Goal: Task Accomplishment & Management: Use online tool/utility

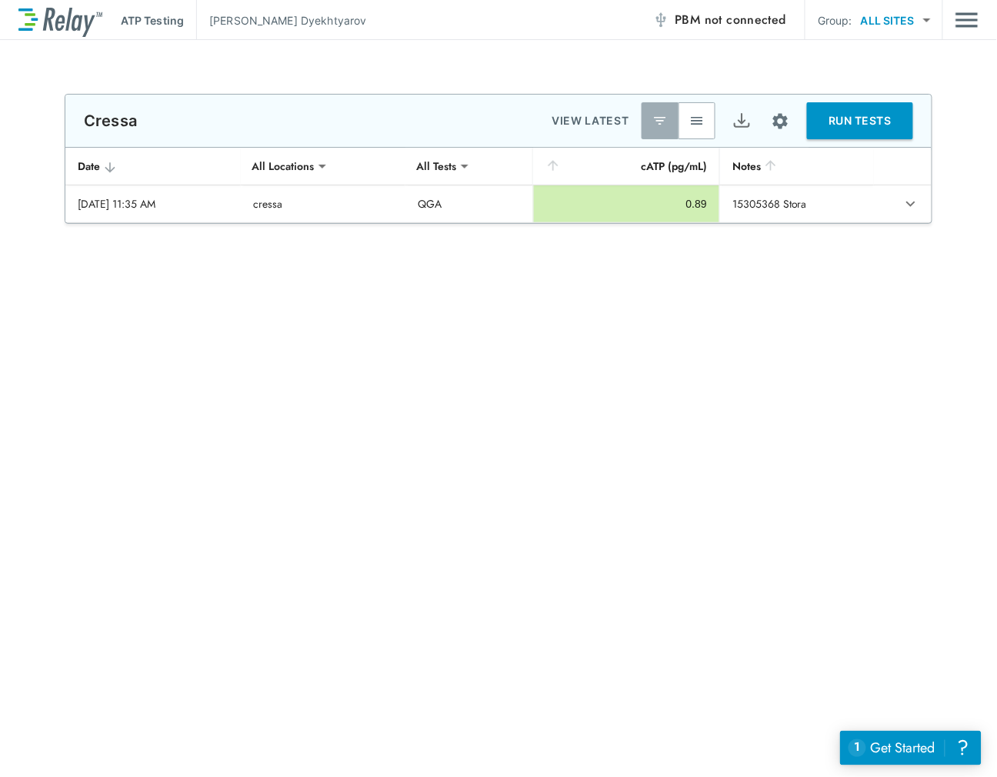
type input "******"
type input "***"
type input "******"
type input "***"
click at [854, 117] on button "RUN TESTS" at bounding box center [860, 120] width 106 height 37
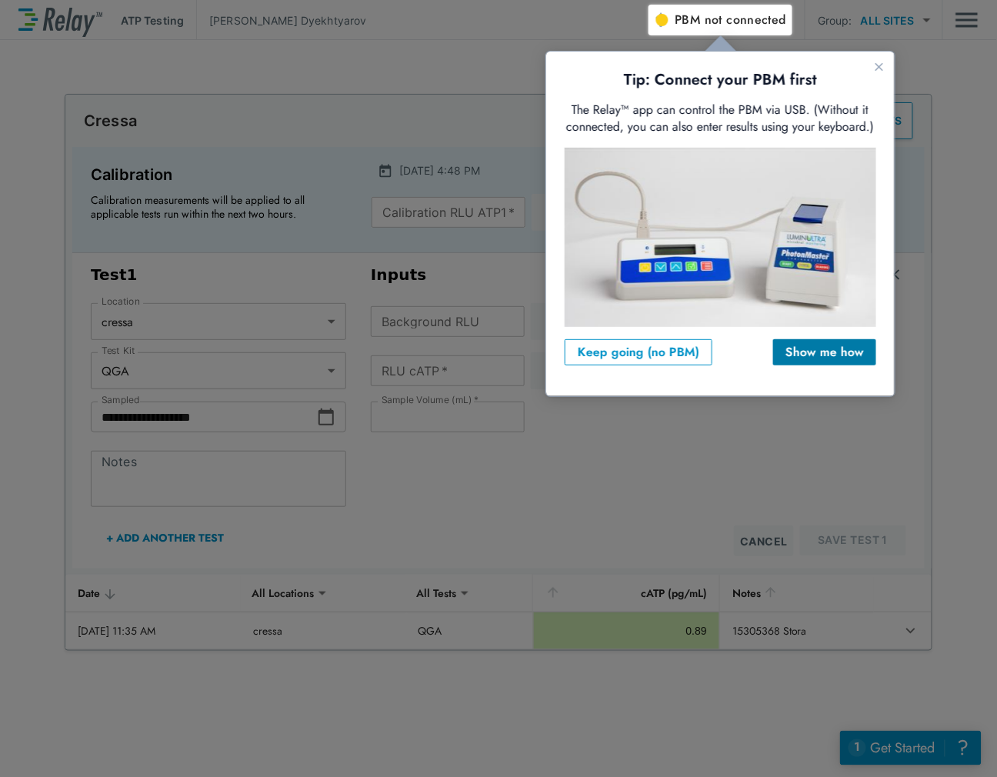
click at [835, 360] on button "Show me how" at bounding box center [823, 351] width 103 height 26
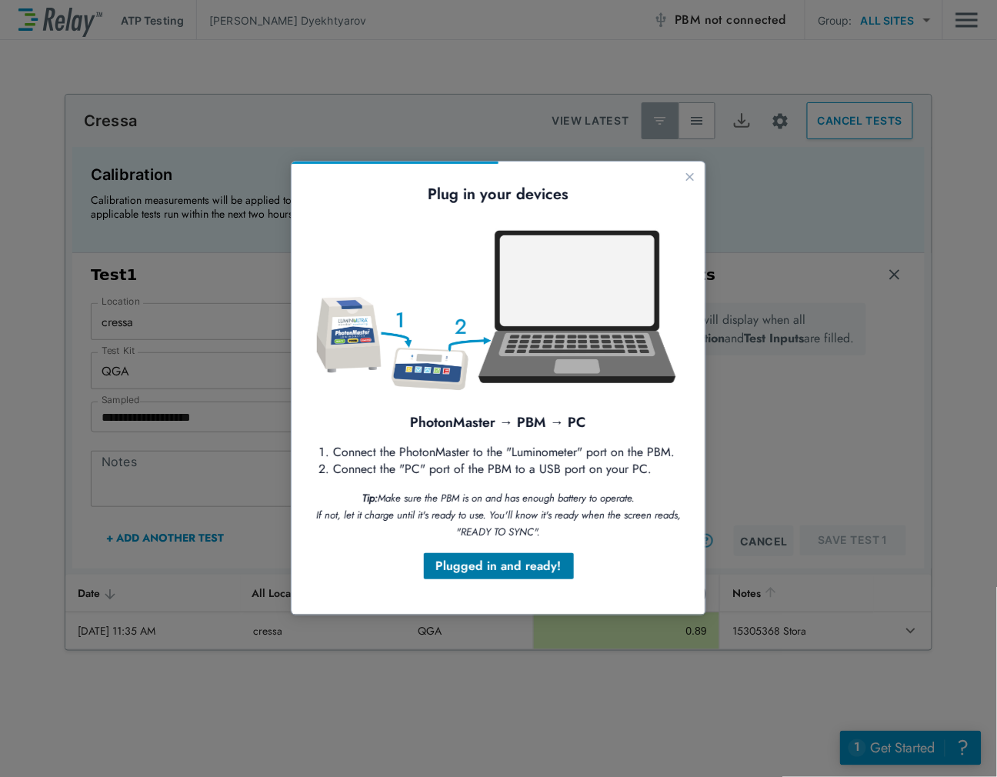
click at [508, 571] on div "Plugged in and ready!" at bounding box center [497, 565] width 125 height 18
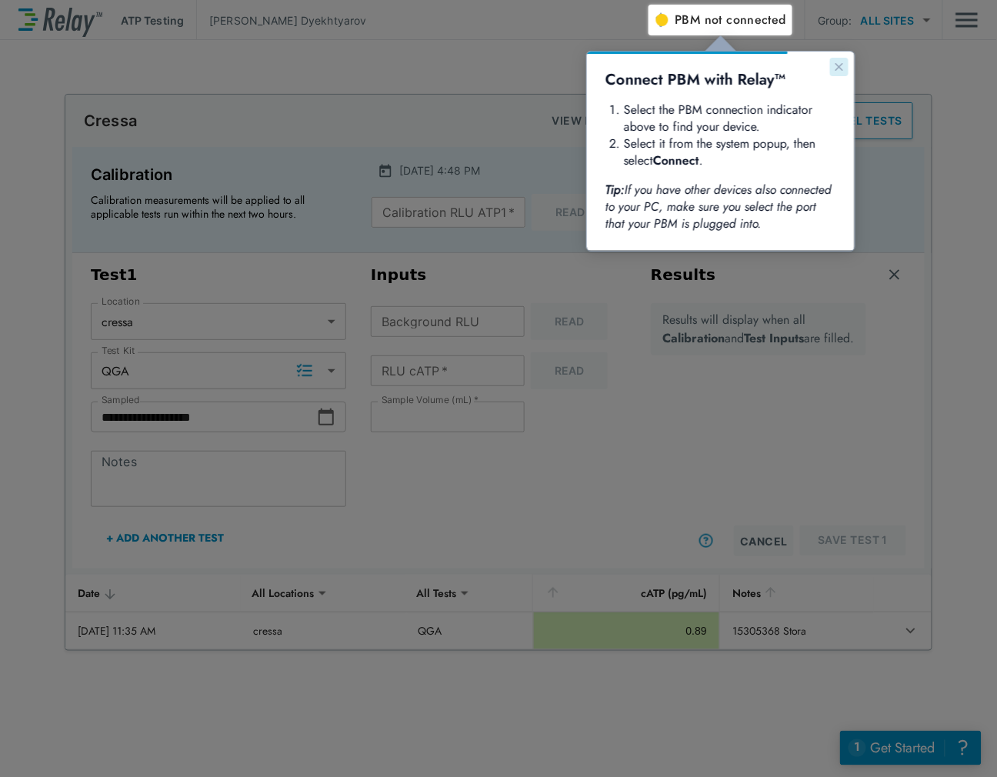
click at [841, 66] on icon "Close guide" at bounding box center [838, 66] width 12 height 12
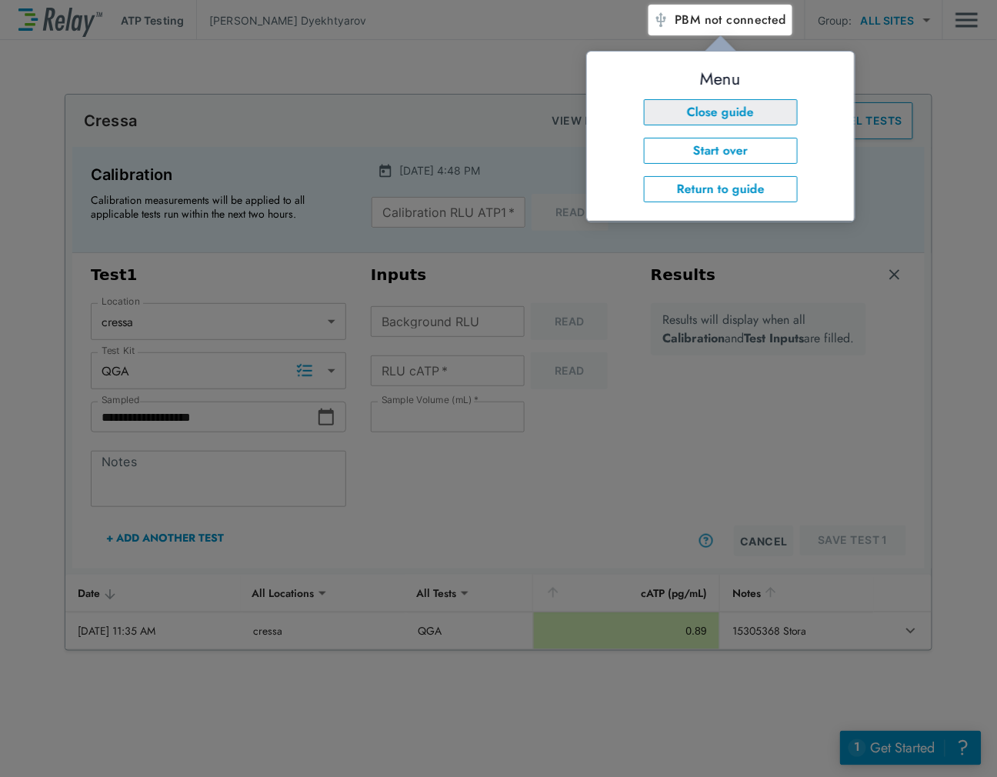
click at [723, 105] on button "Close guide" at bounding box center [720, 111] width 154 height 26
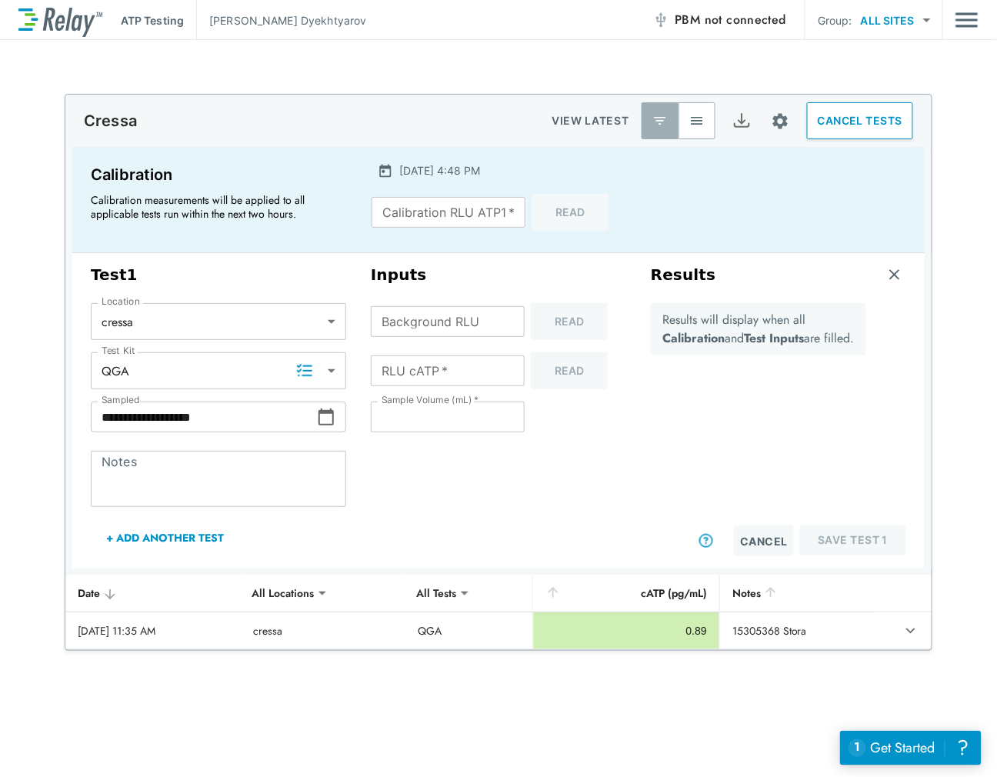
click at [731, 25] on span "not connected" at bounding box center [745, 20] width 82 height 18
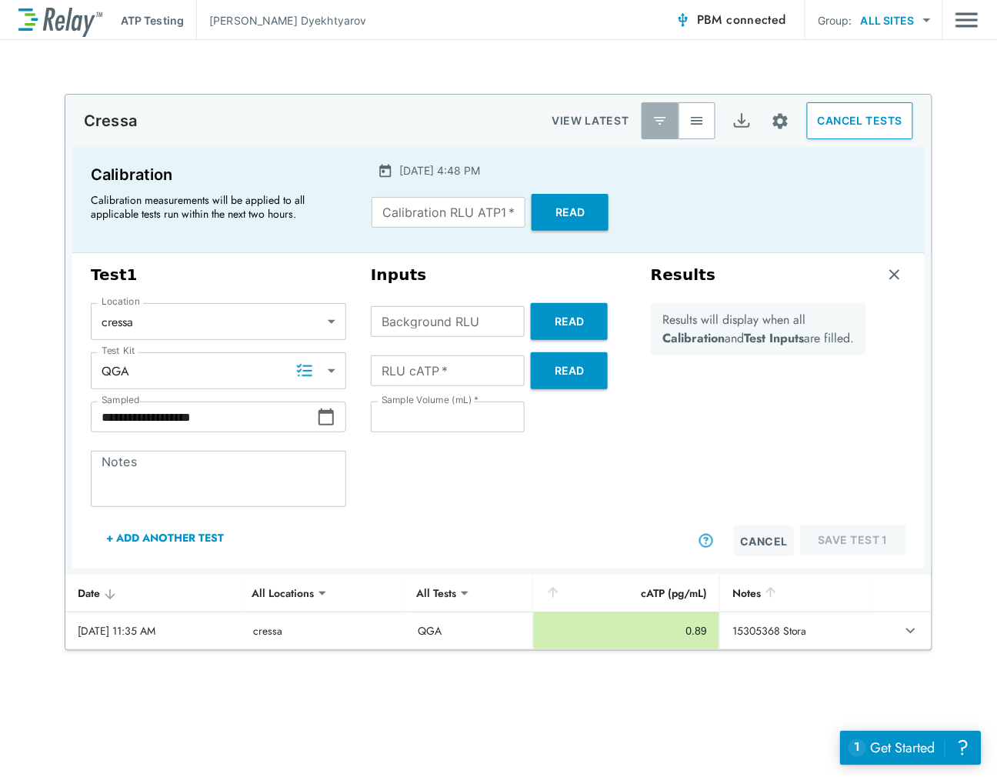
click at [561, 317] on button "Read" at bounding box center [569, 321] width 77 height 37
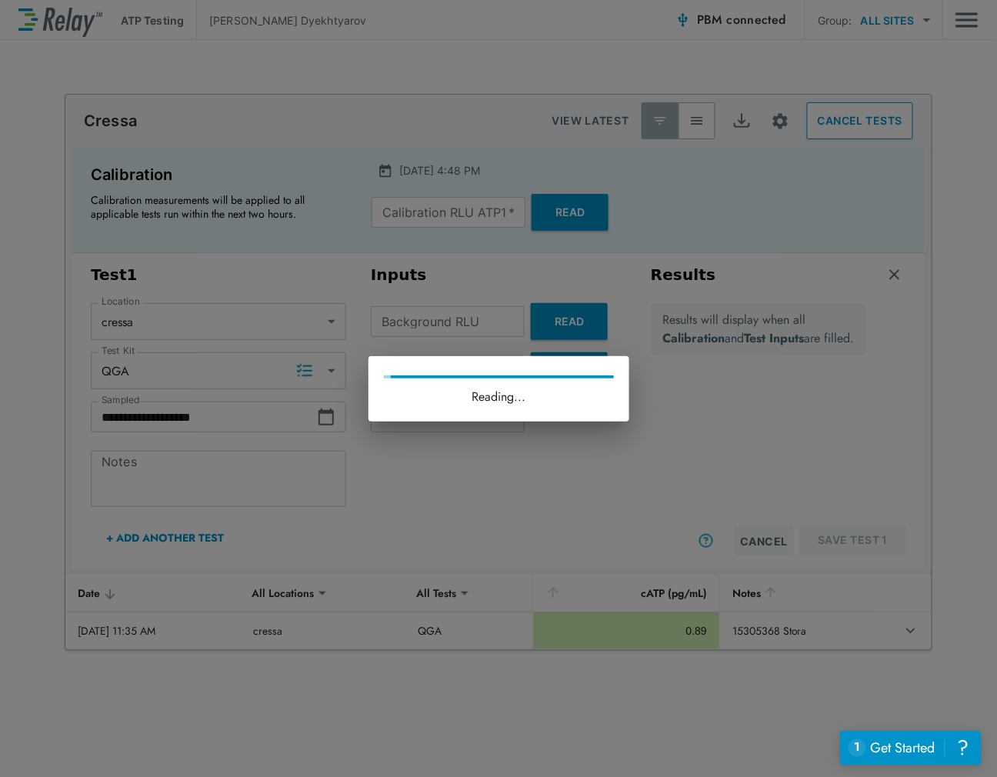
type input "*"
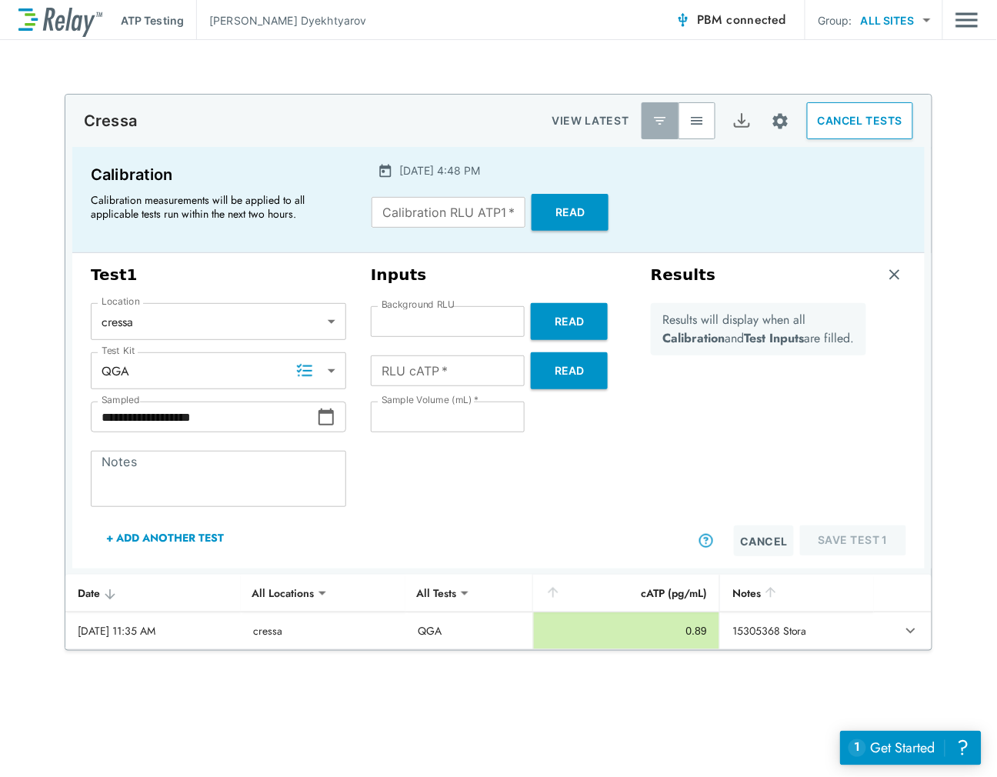
click at [193, 464] on textarea "Notes" at bounding box center [219, 479] width 234 height 31
paste textarea "*********"
type textarea "*********"
type textarea "*"
type textarea "*********"
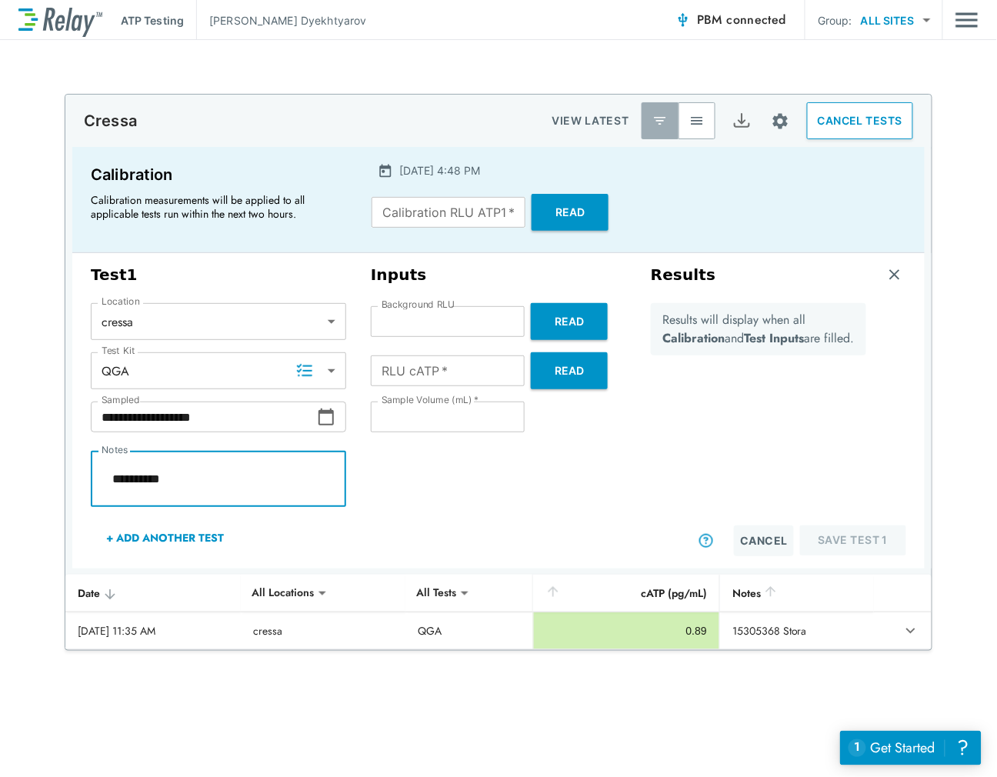
type textarea "*"
type textarea "**********"
type textarea "*"
type textarea "**********"
type textarea "*"
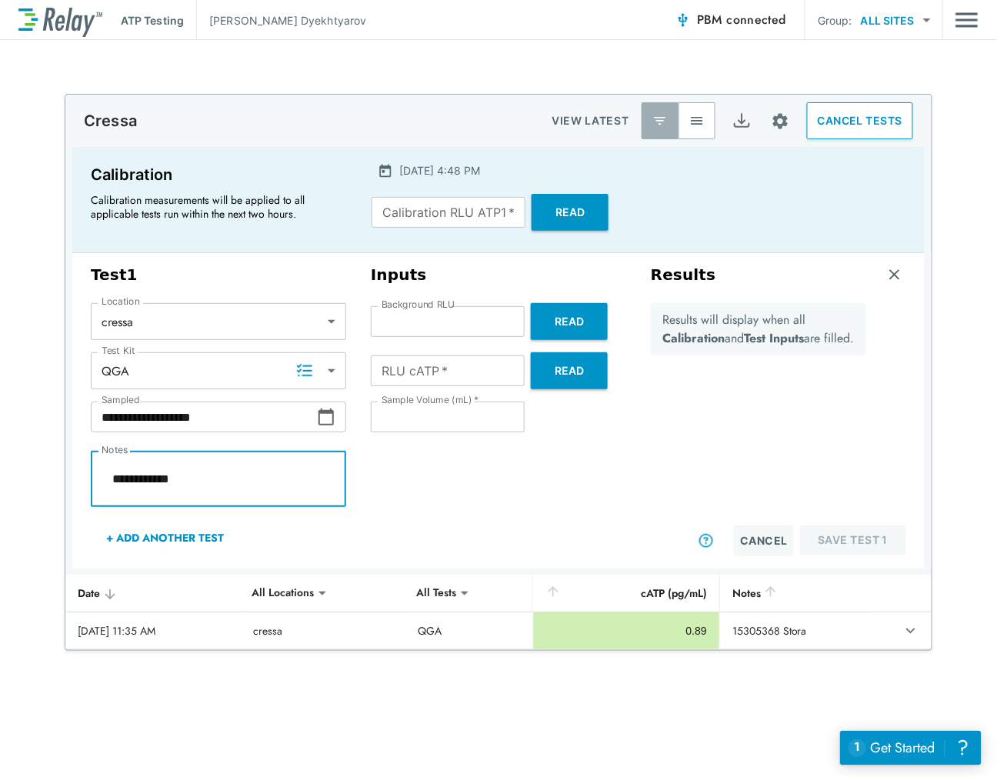
type textarea "**********"
type textarea "*"
type textarea "**********"
type textarea "*"
type textarea "**********"
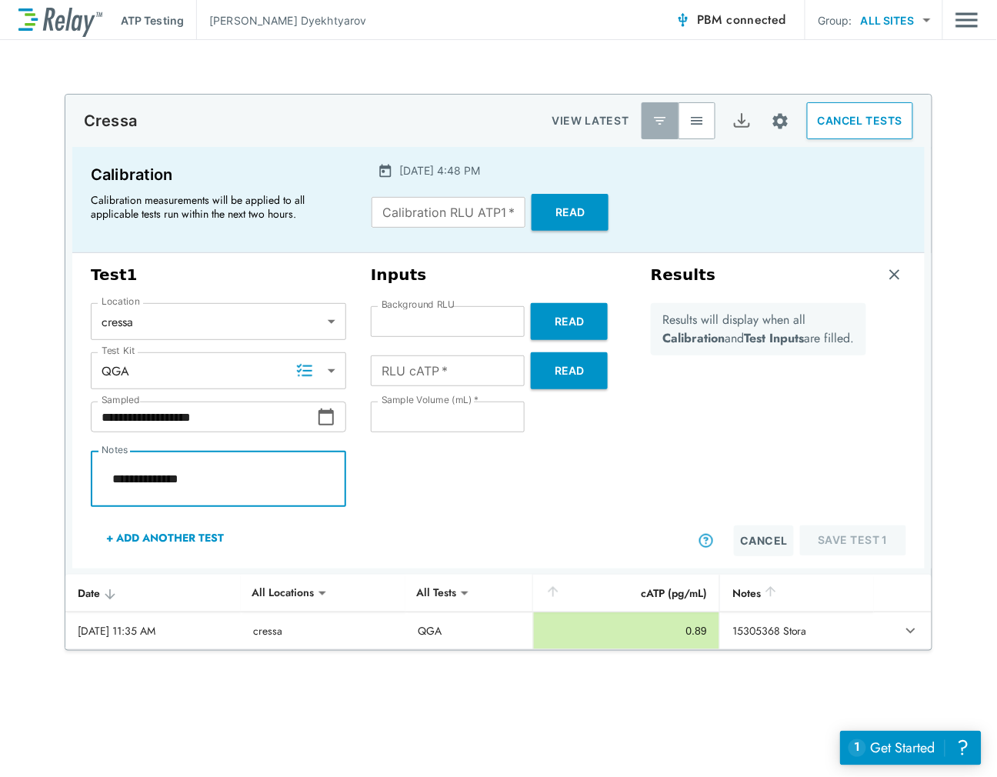
click at [402, 373] on input "RLU cATP   *" at bounding box center [448, 370] width 154 height 31
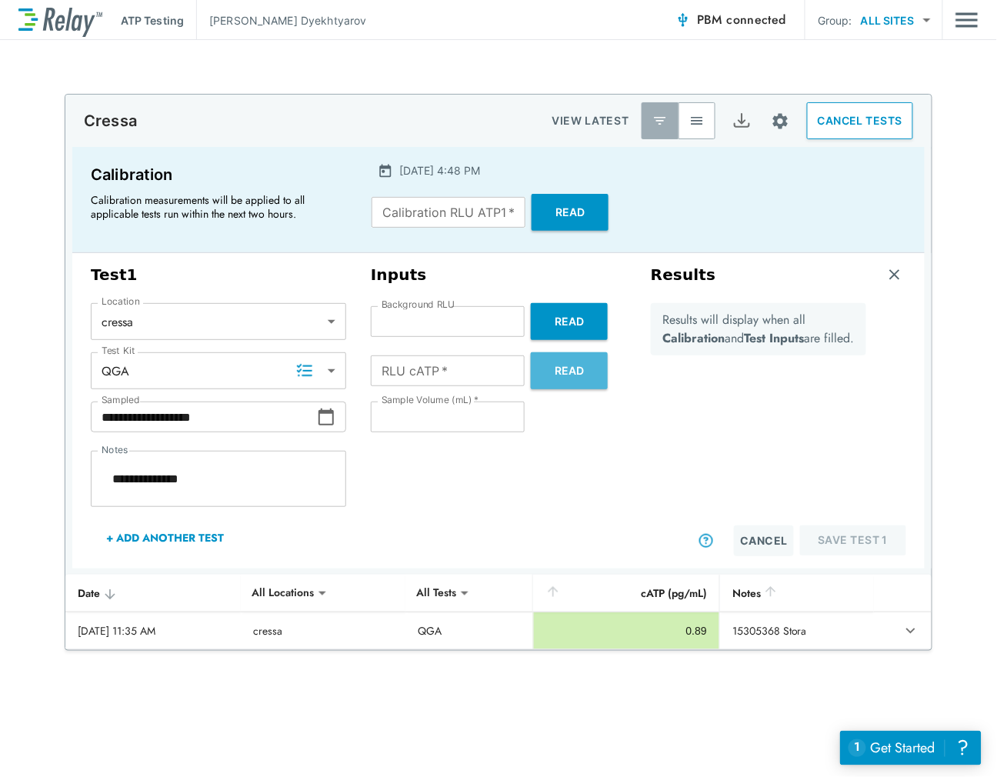
click at [566, 371] on button "Read" at bounding box center [569, 370] width 77 height 37
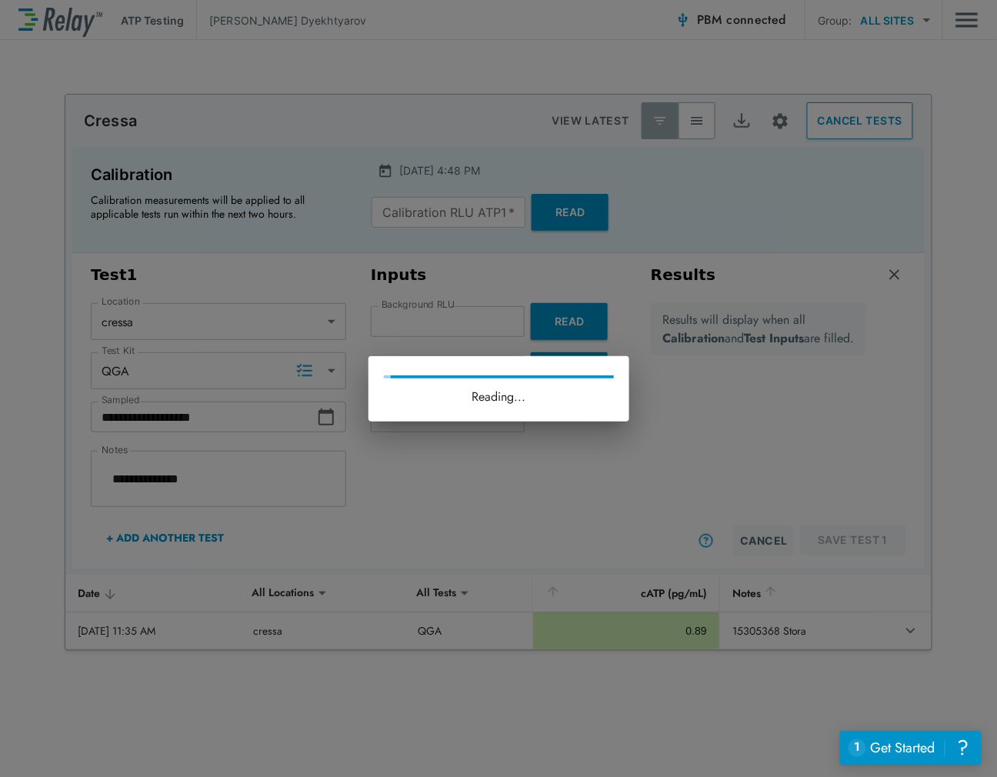
type textarea "*"
type input "**"
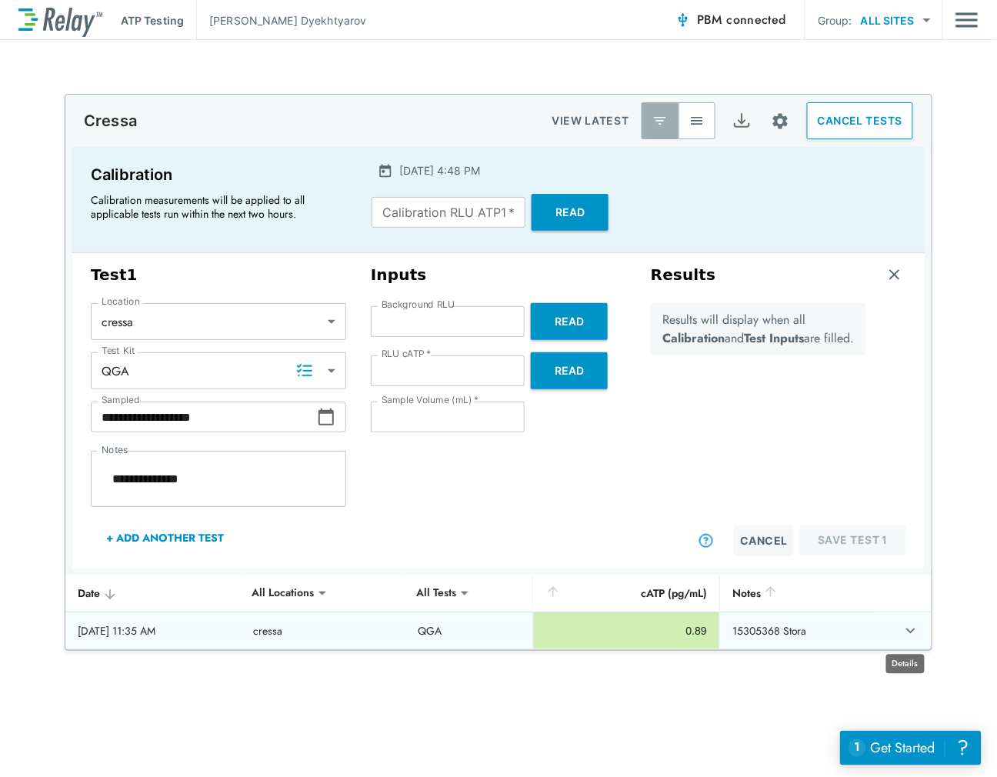
click at [901, 633] on icon "expand row" at bounding box center [910, 630] width 18 height 18
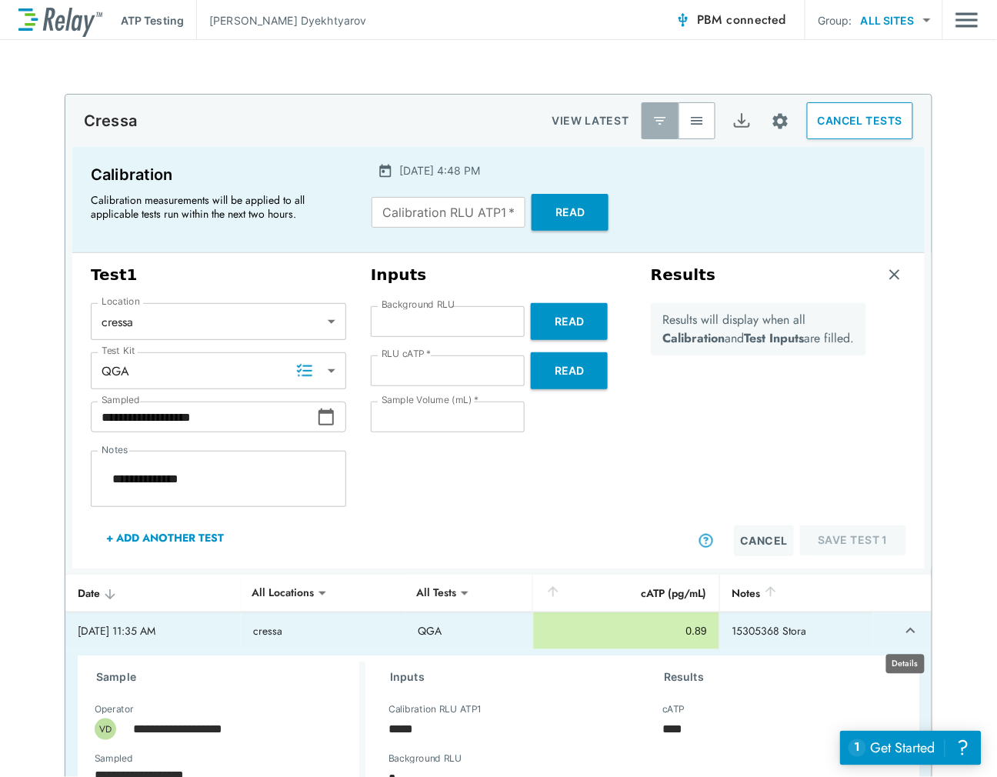
type textarea "*"
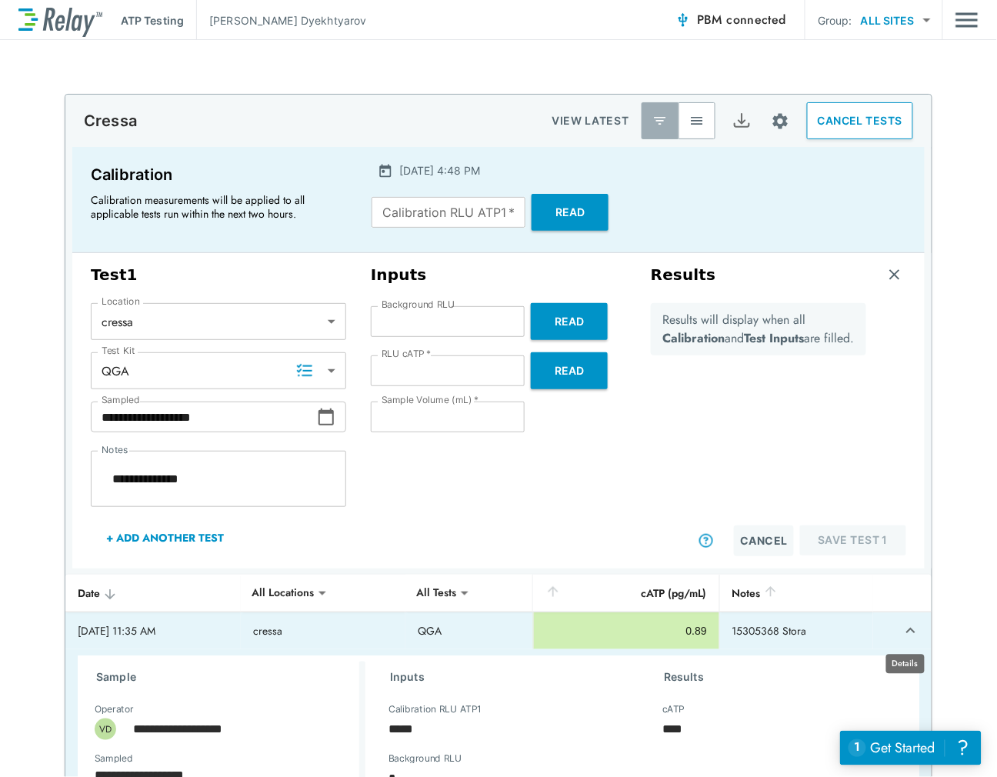
type textarea "*"
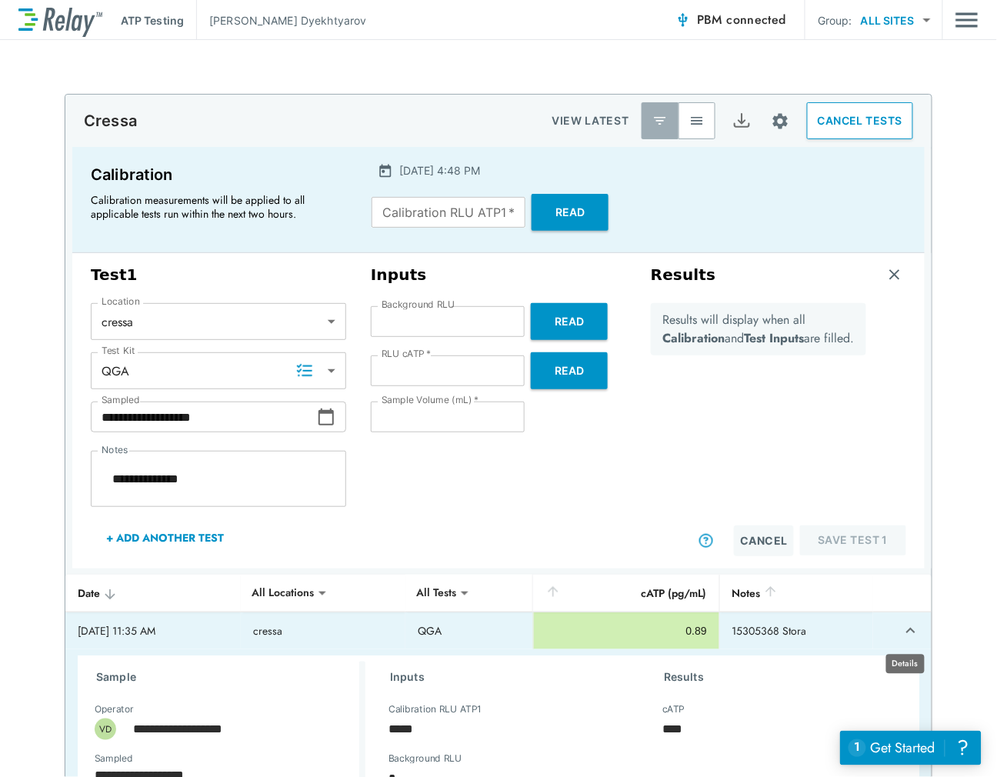
type textarea "*"
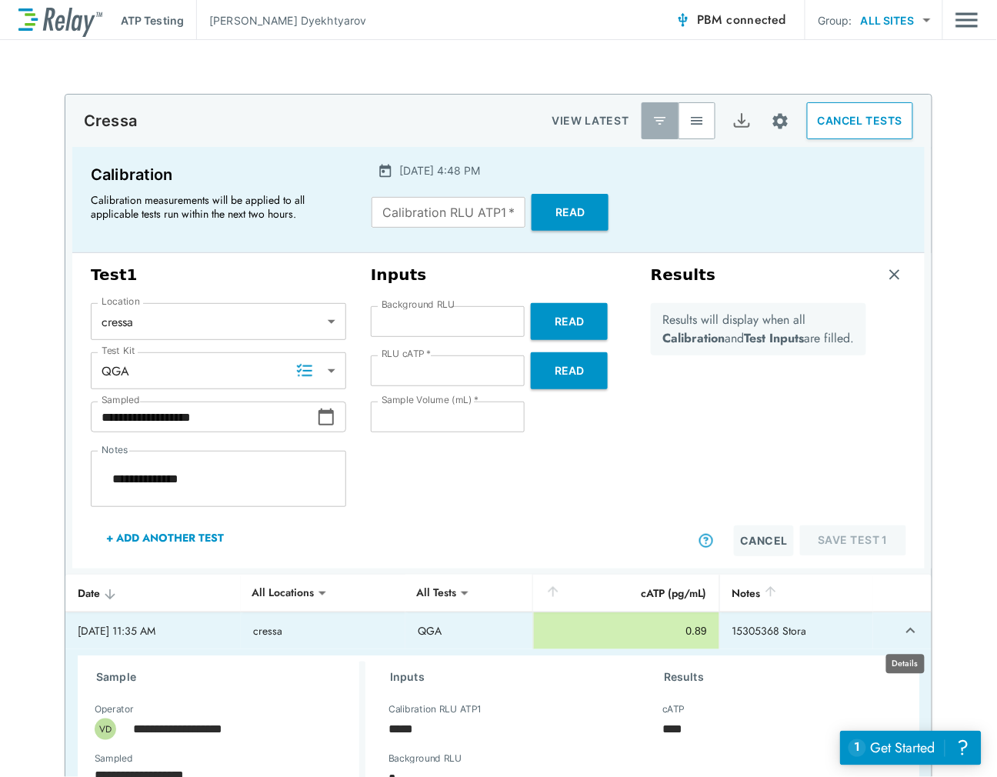
type textarea "*"
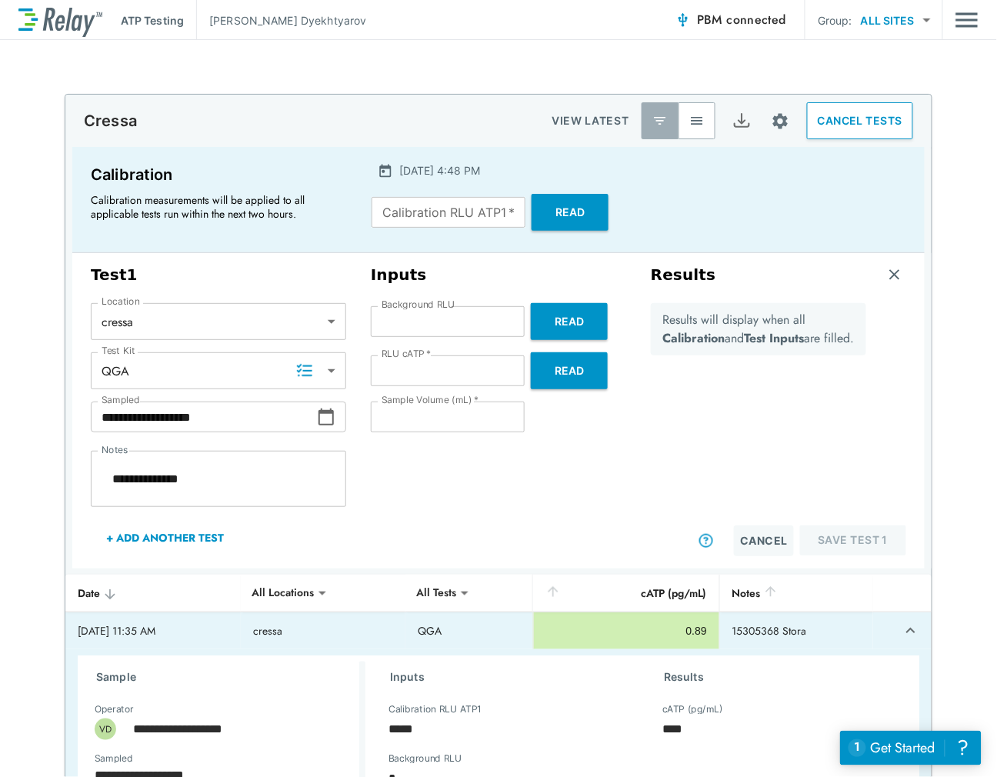
type textarea "*"
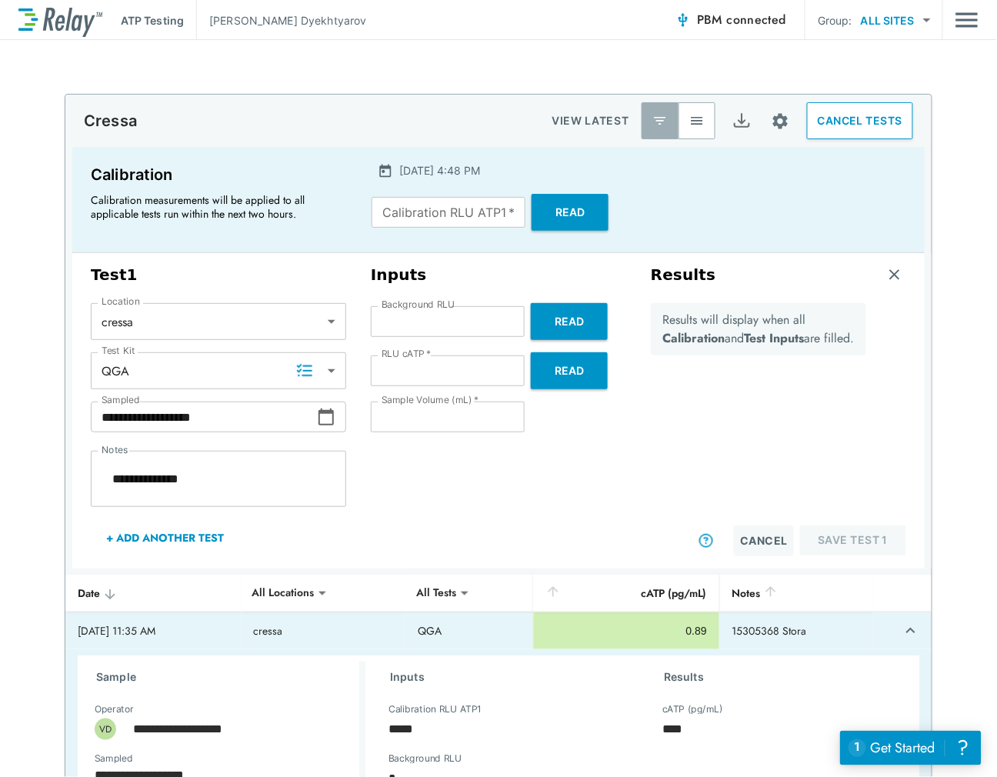
type textarea "*"
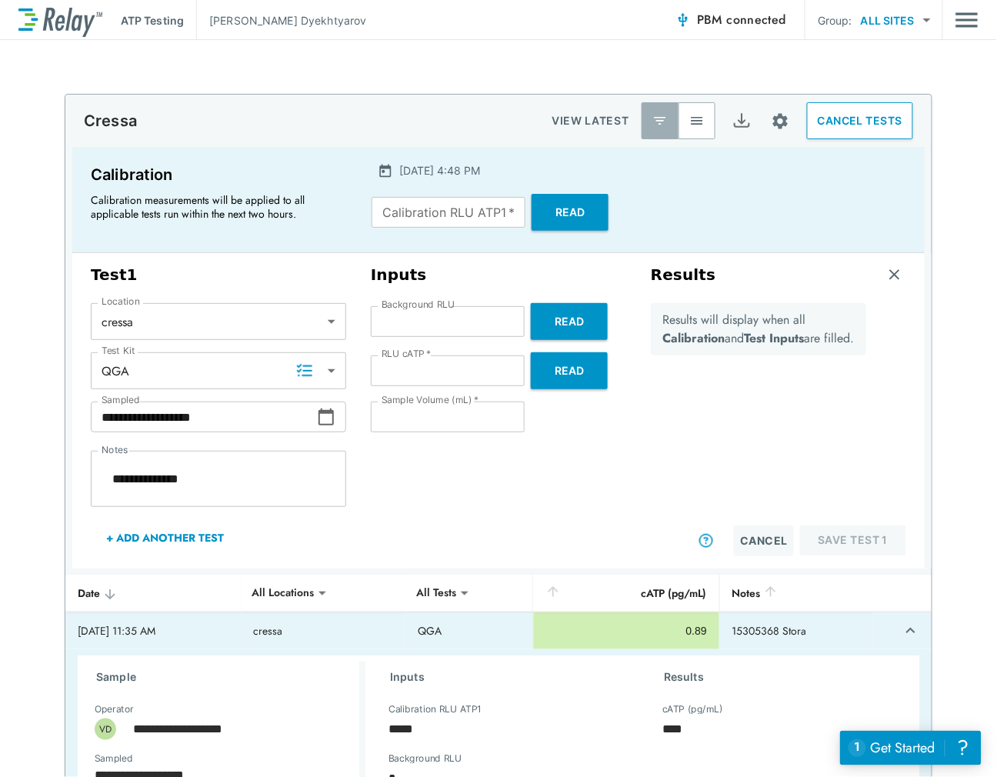
type textarea "*"
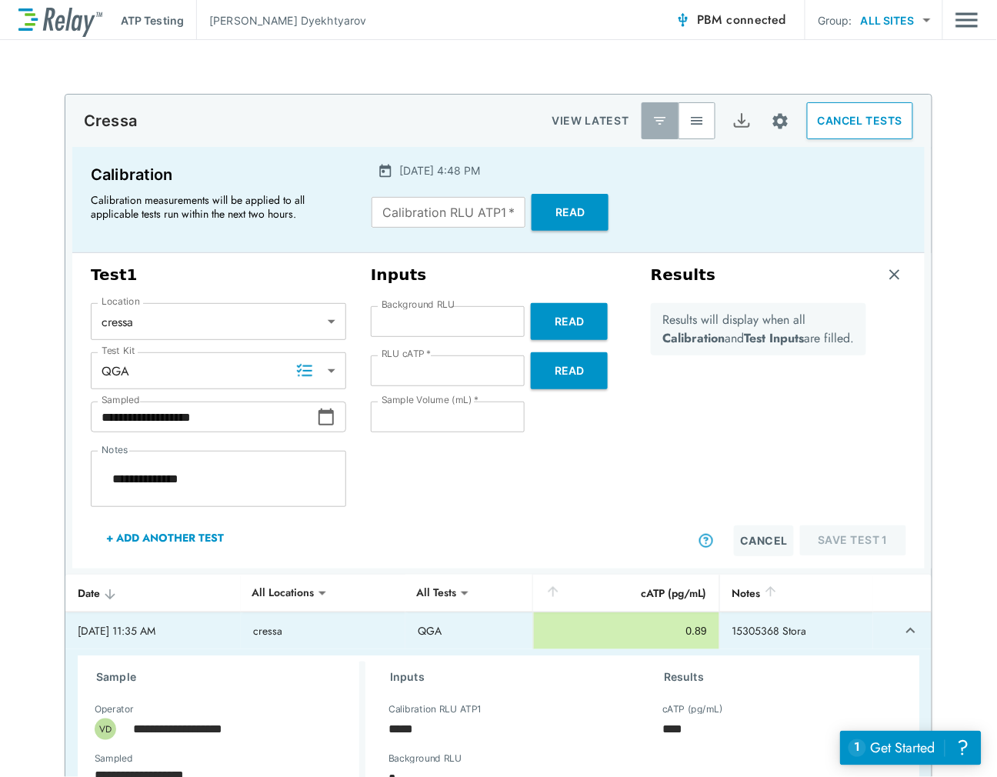
type textarea "*"
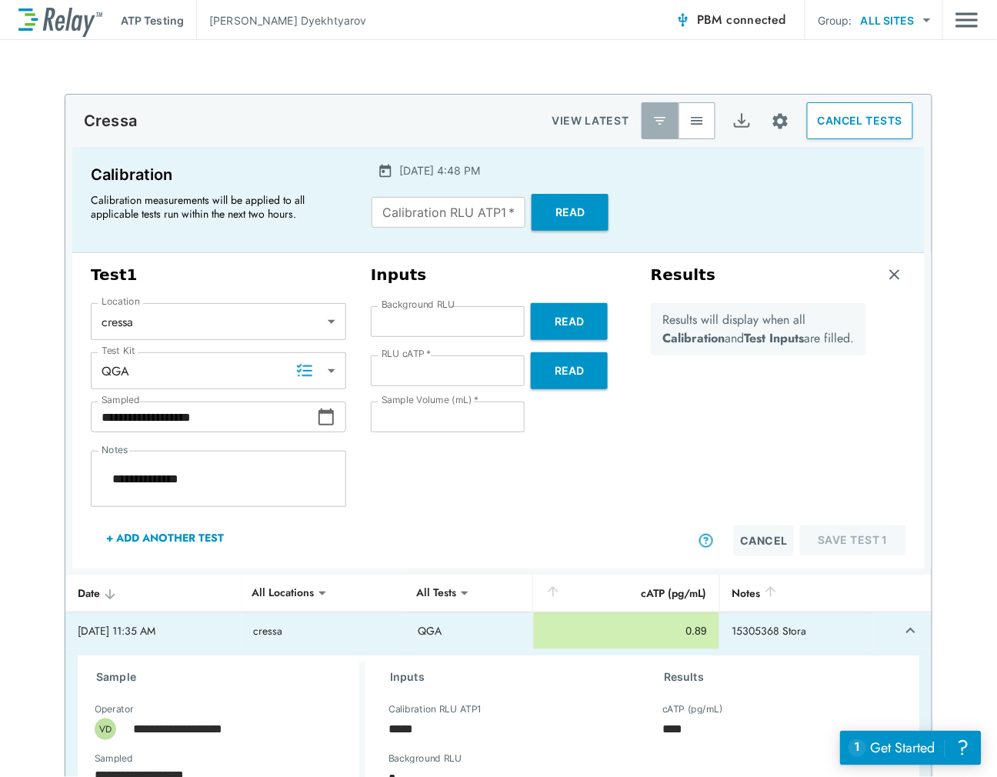
type textarea "*"
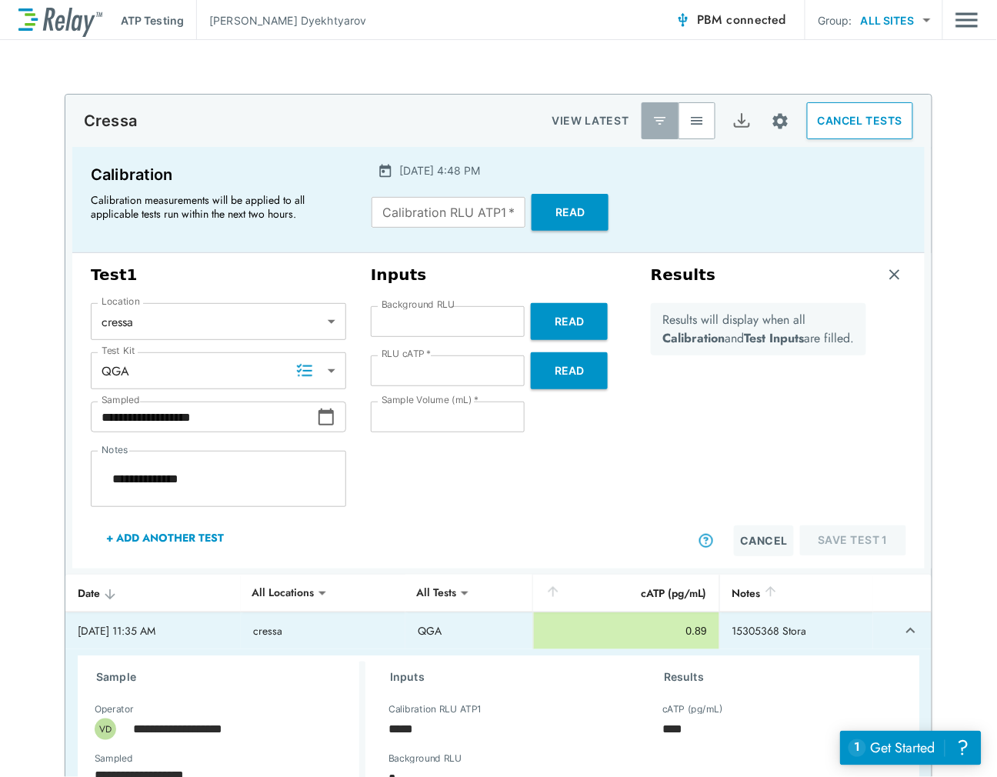
type textarea "*"
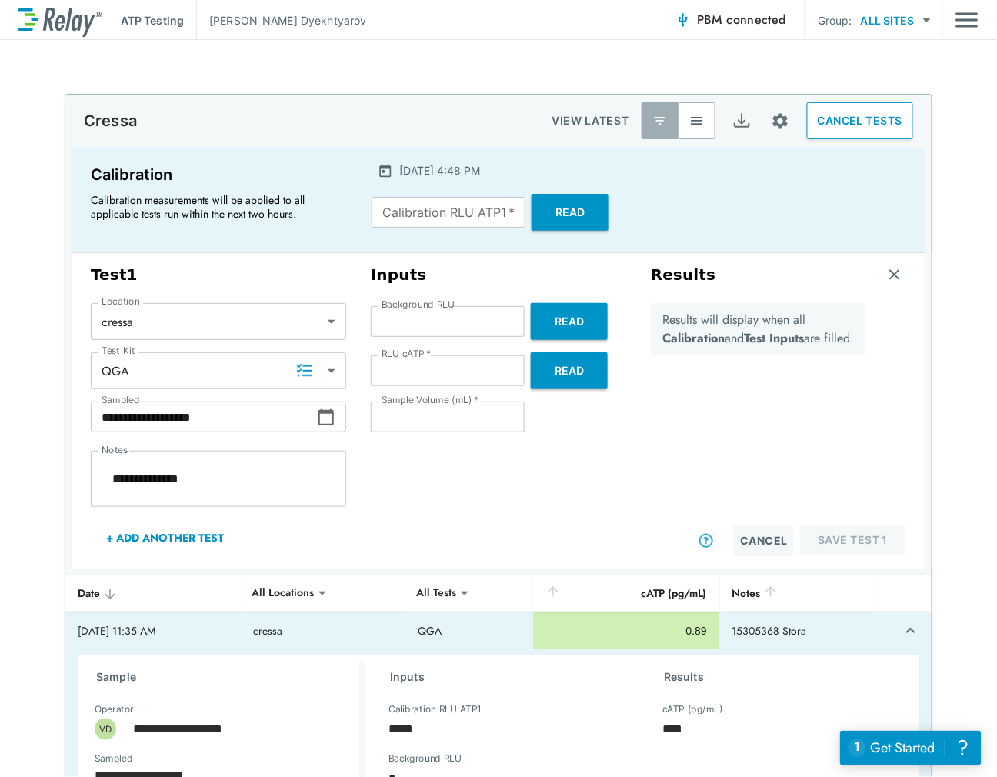
type textarea "*"
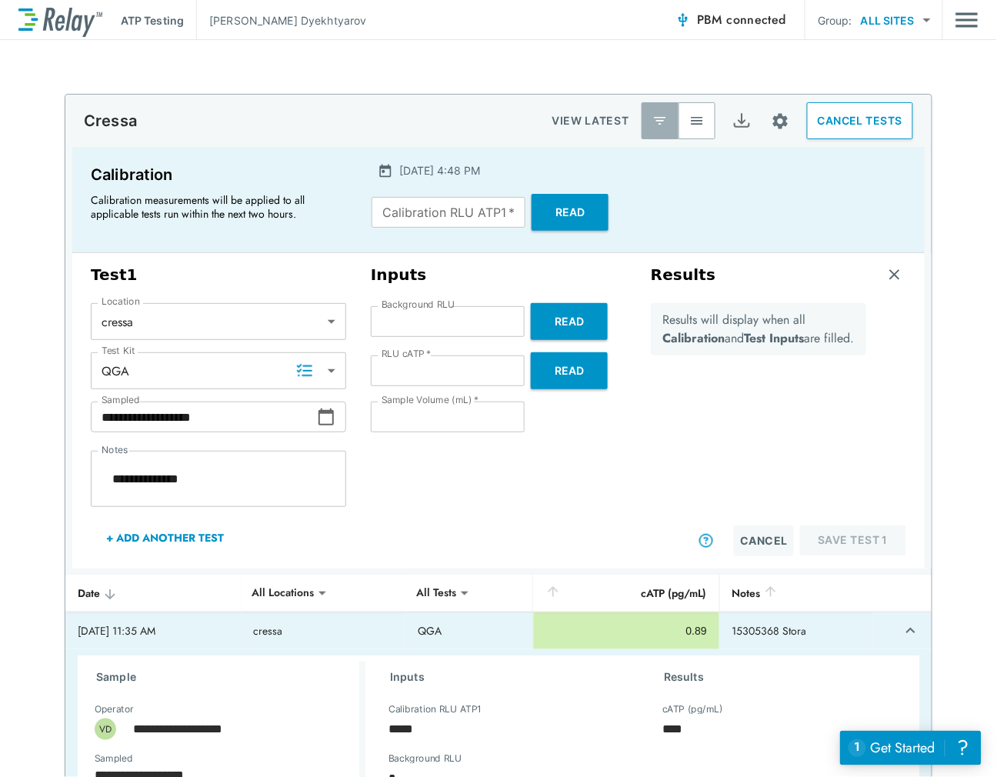
type textarea "*"
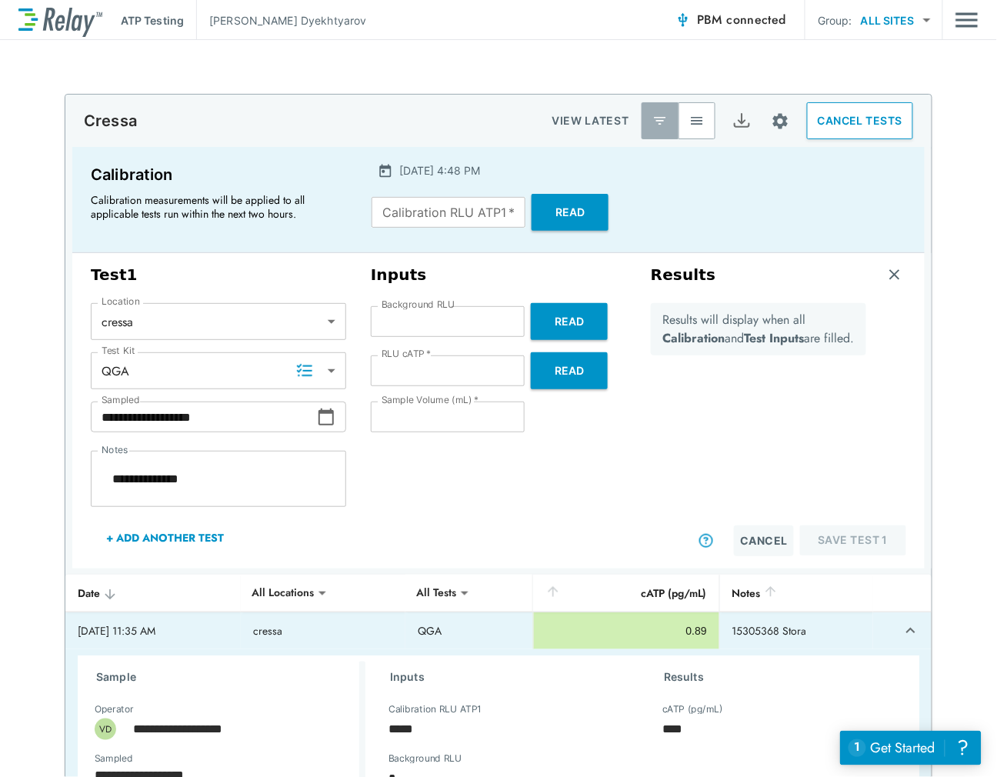
type textarea "*"
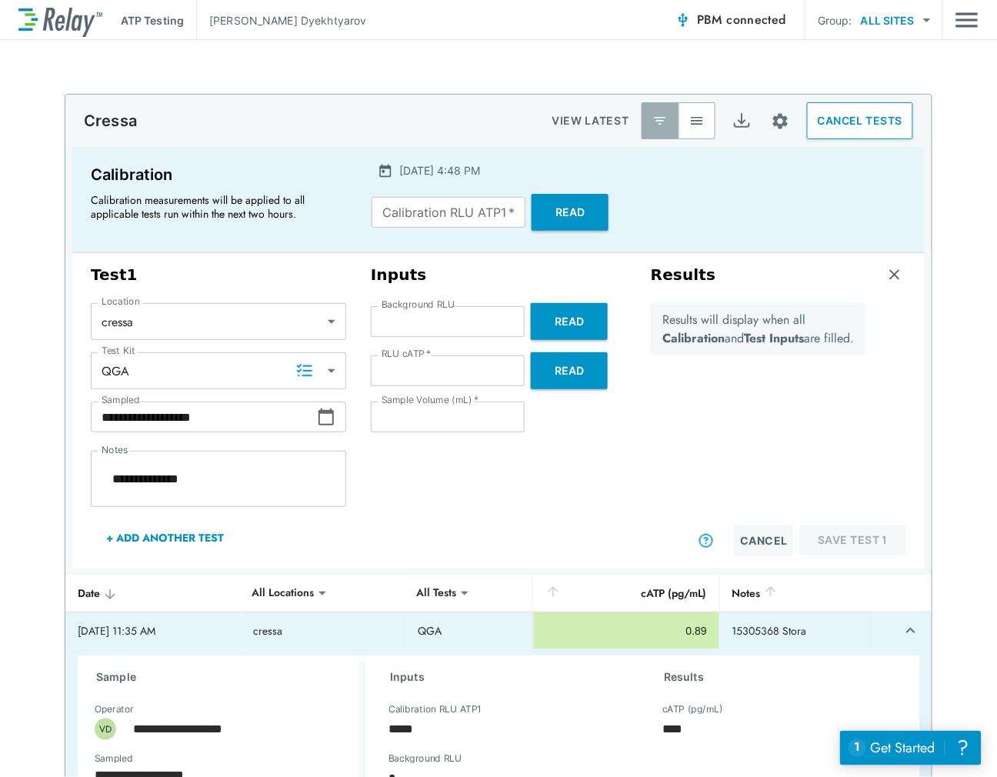
type textarea "*"
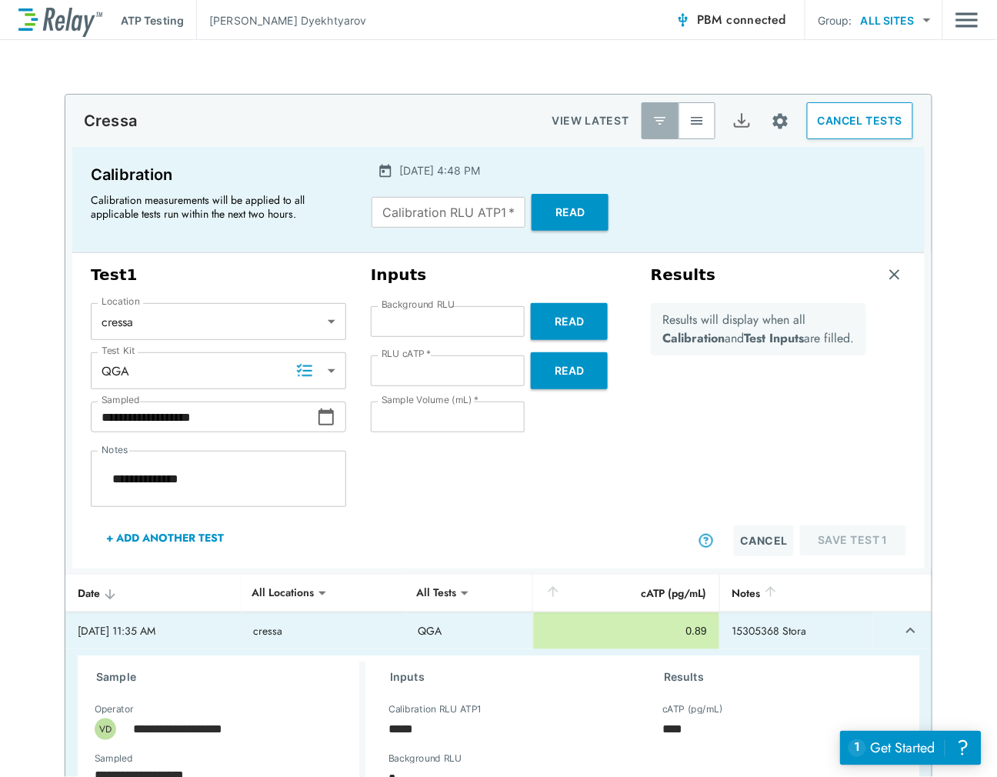
type textarea "*"
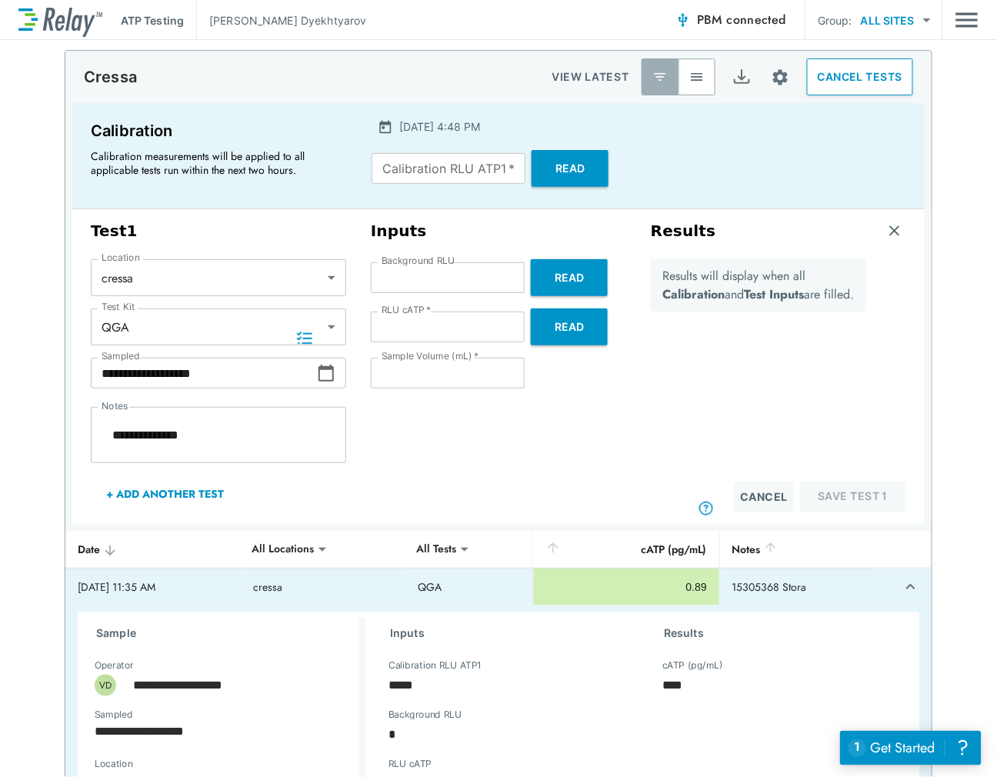
type textarea "*"
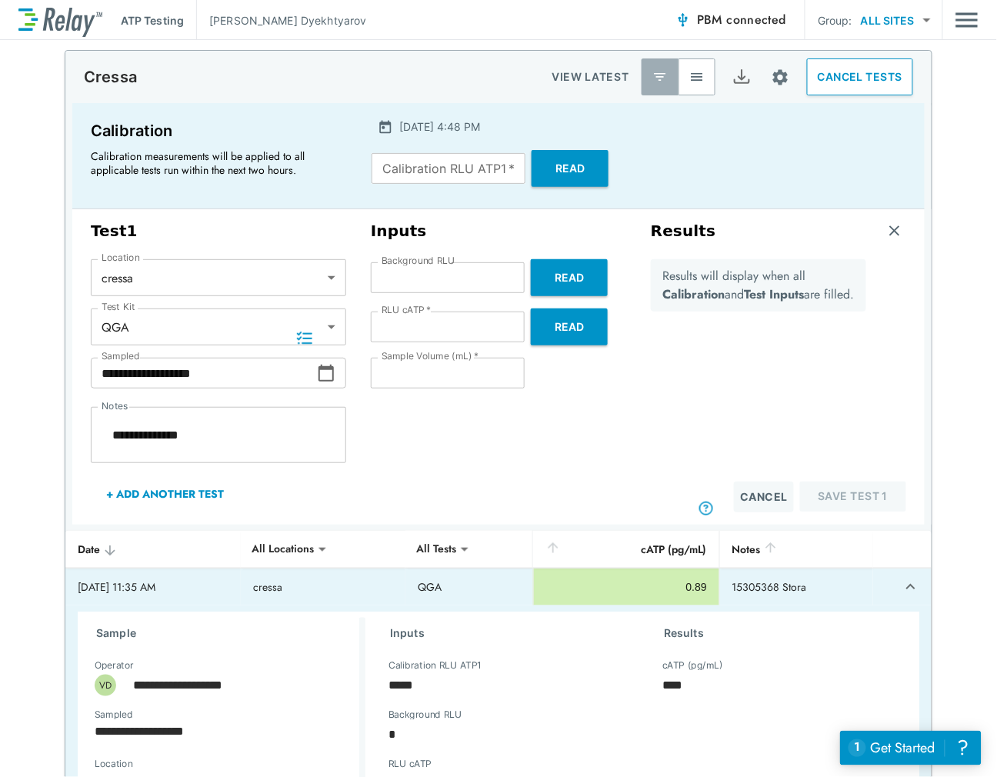
type textarea "*"
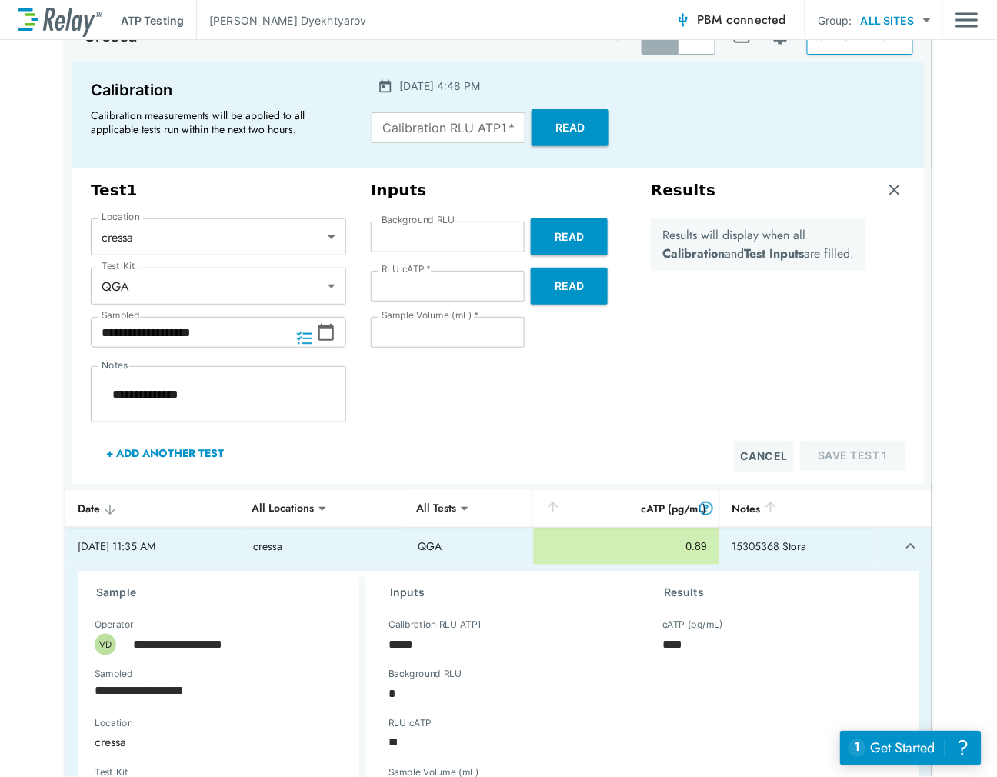
type textarea "*"
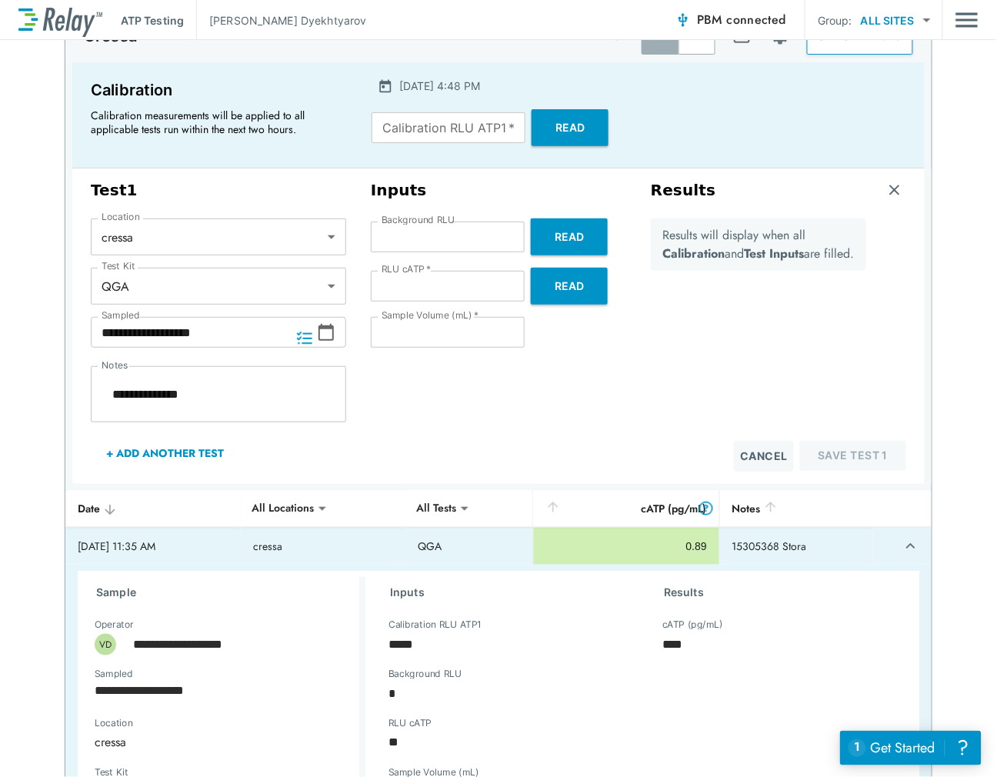
type textarea "*"
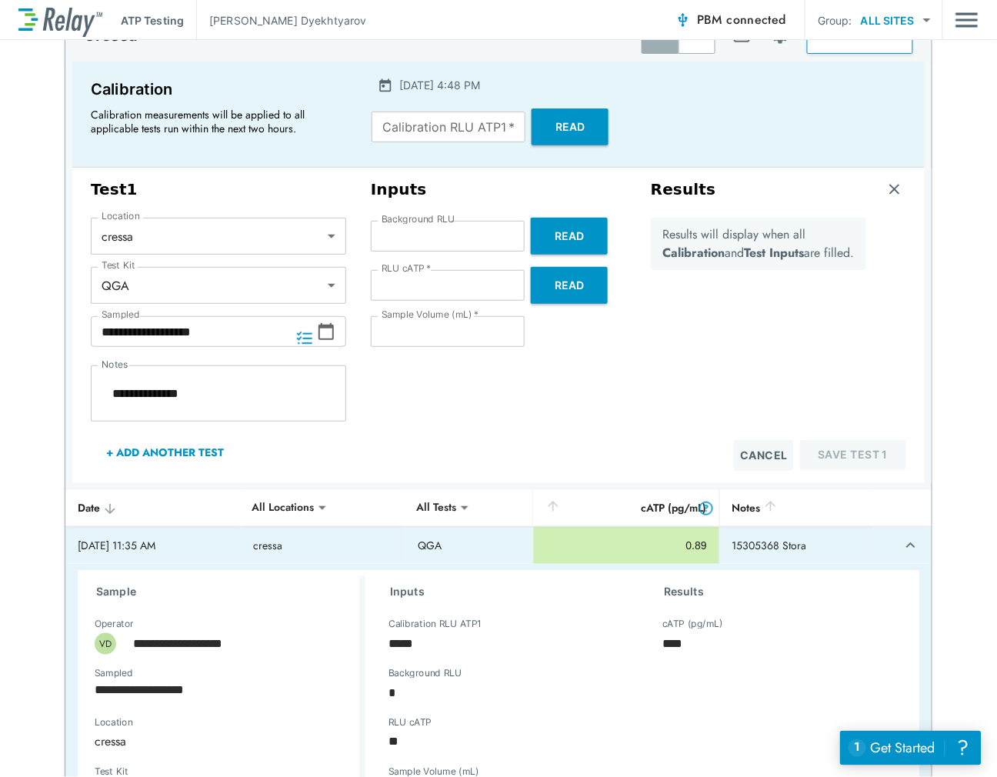
type textarea "*"
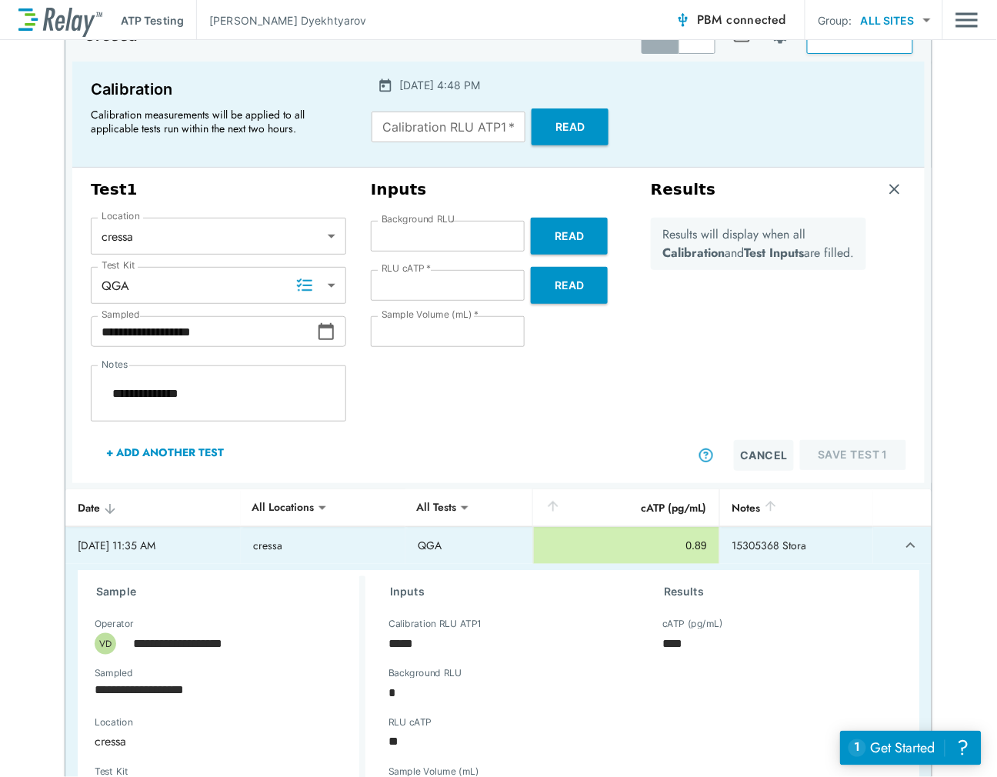
type textarea "*"
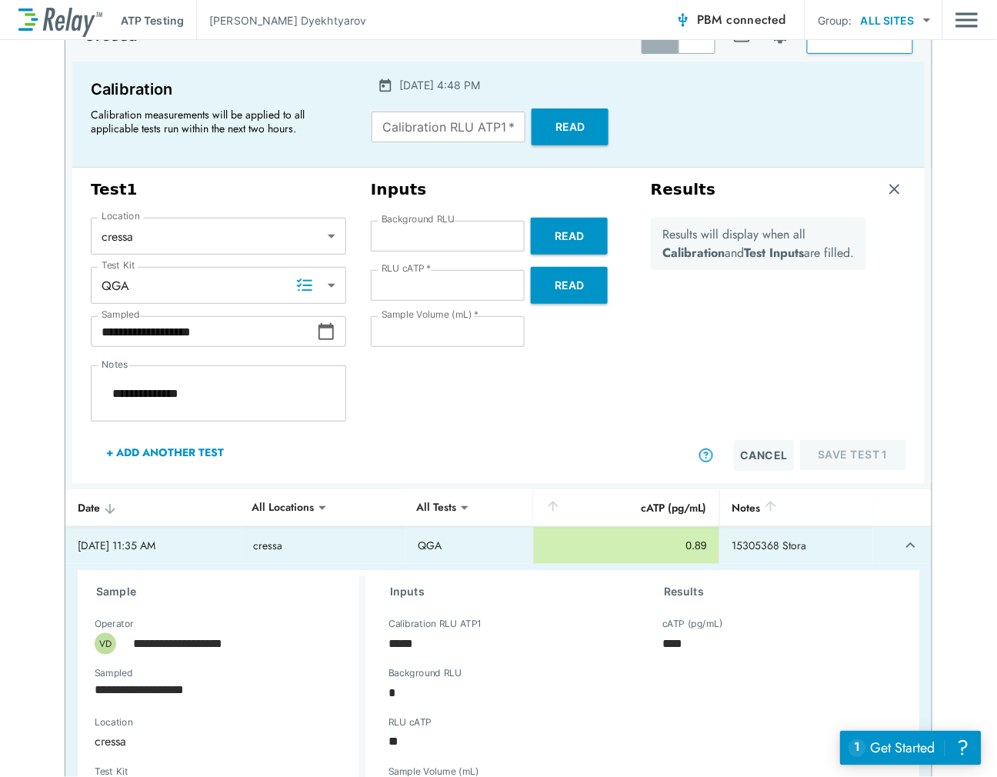
type textarea "*"
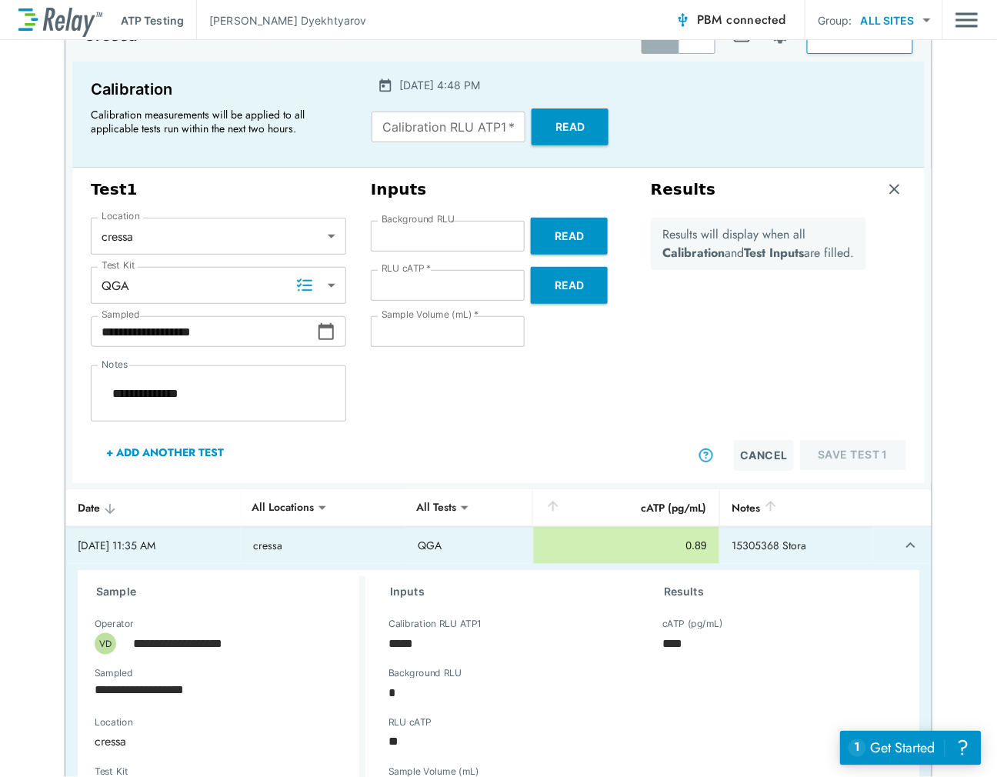
type textarea "*"
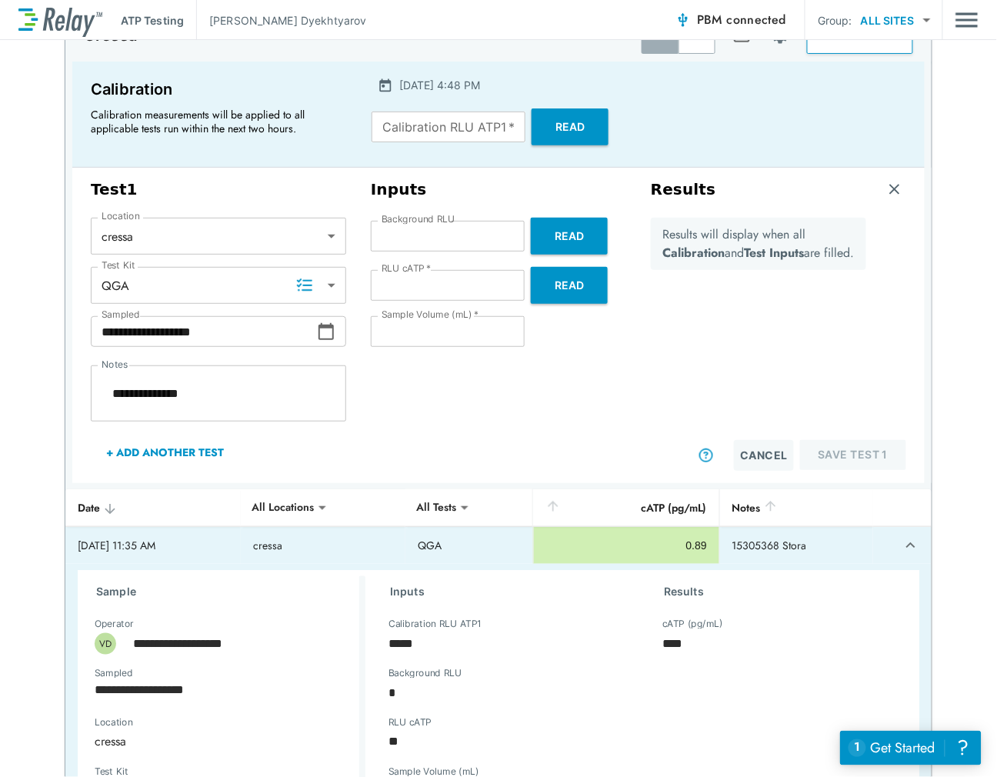
type textarea "*"
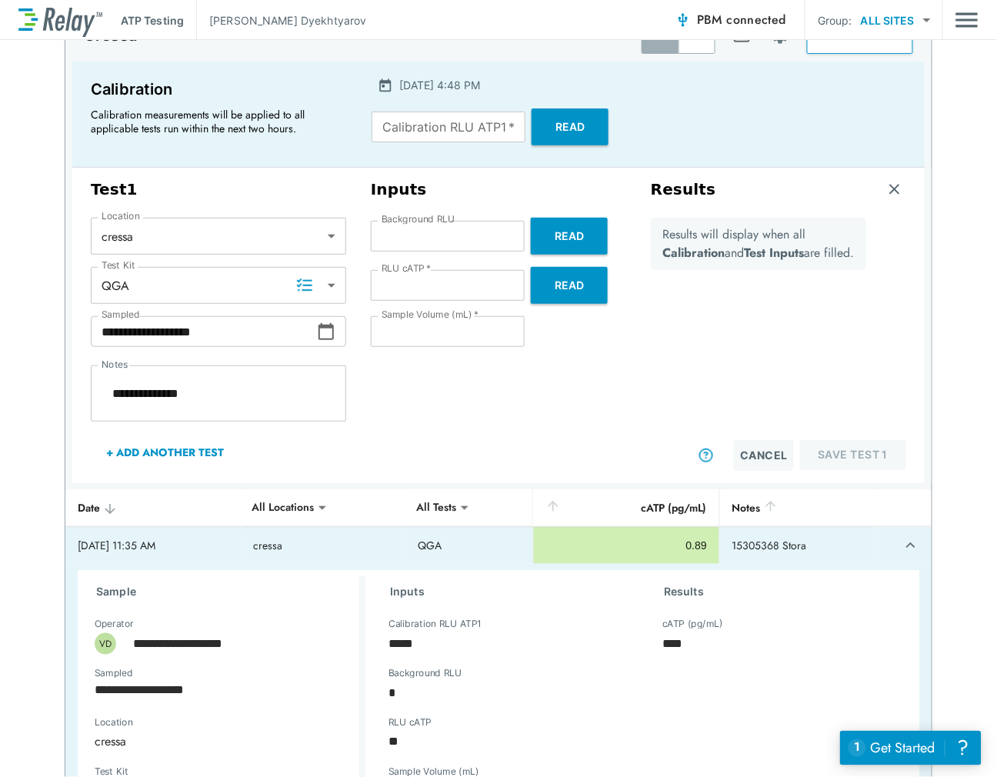
type textarea "*"
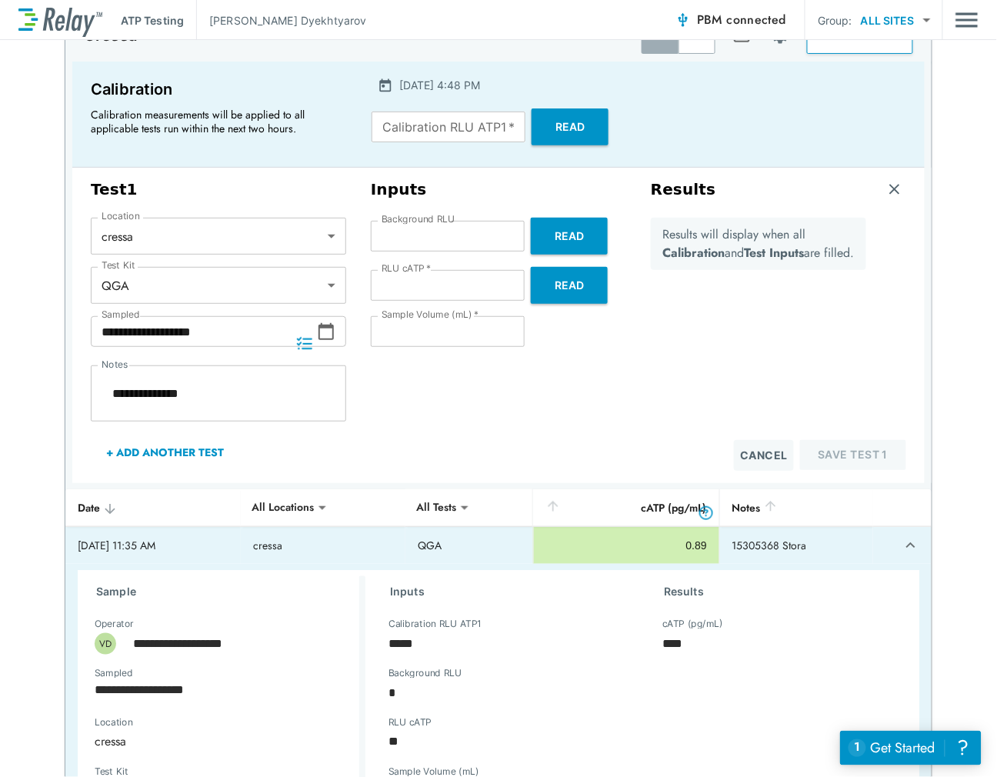
scroll to position [16, 0]
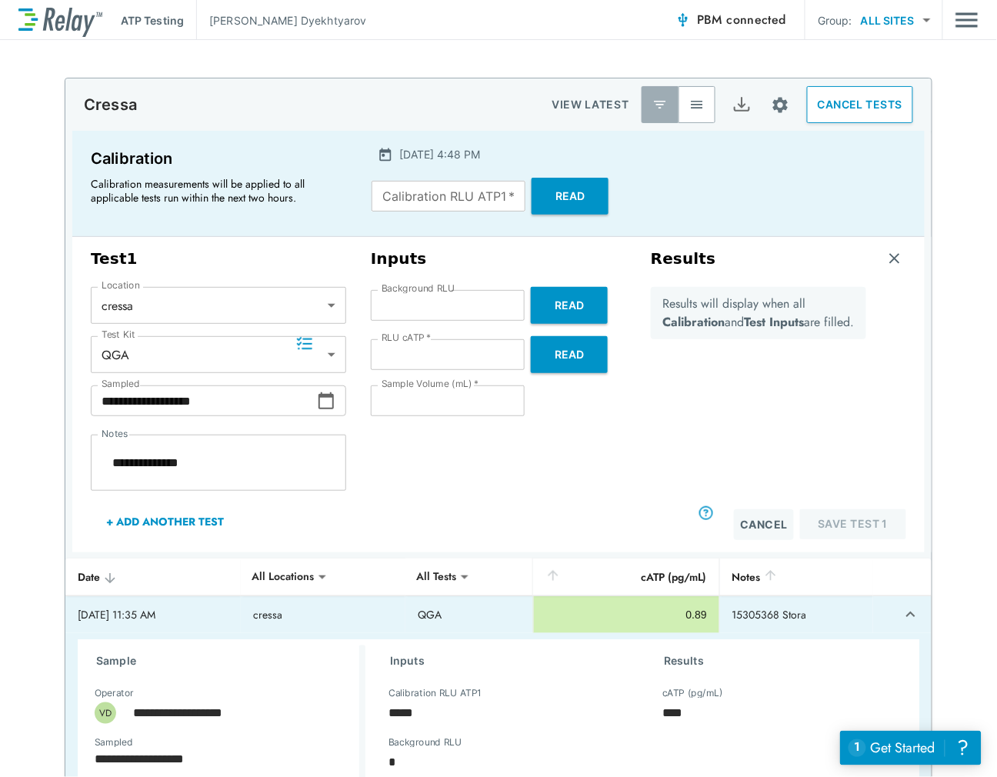
type textarea "*"
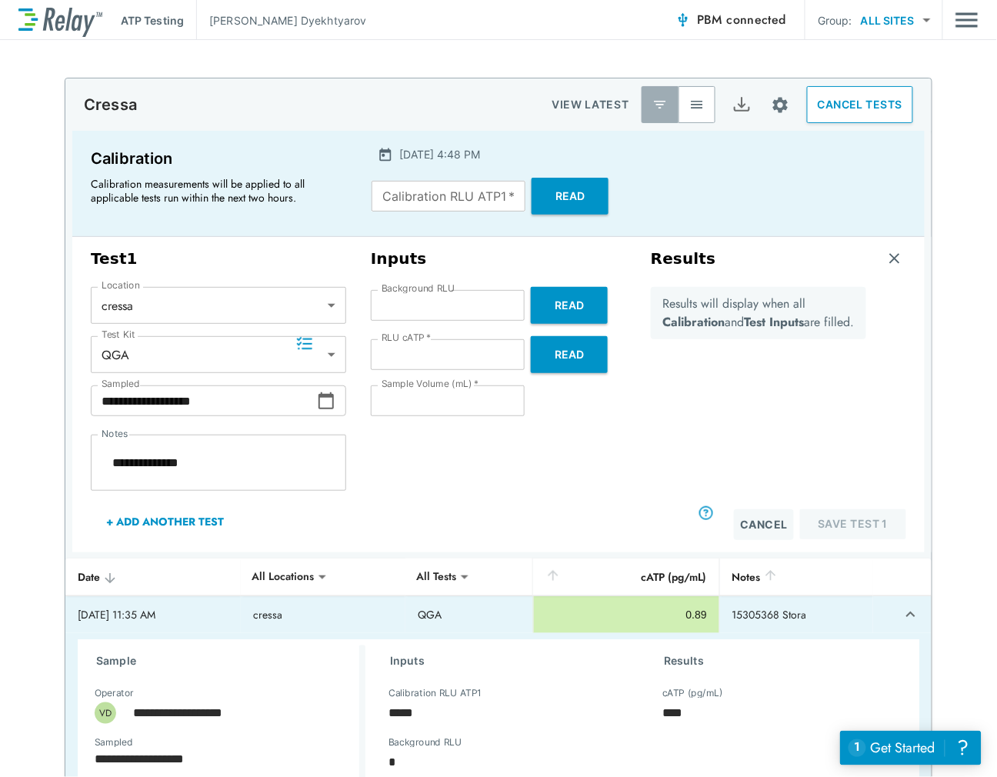
type textarea "*"
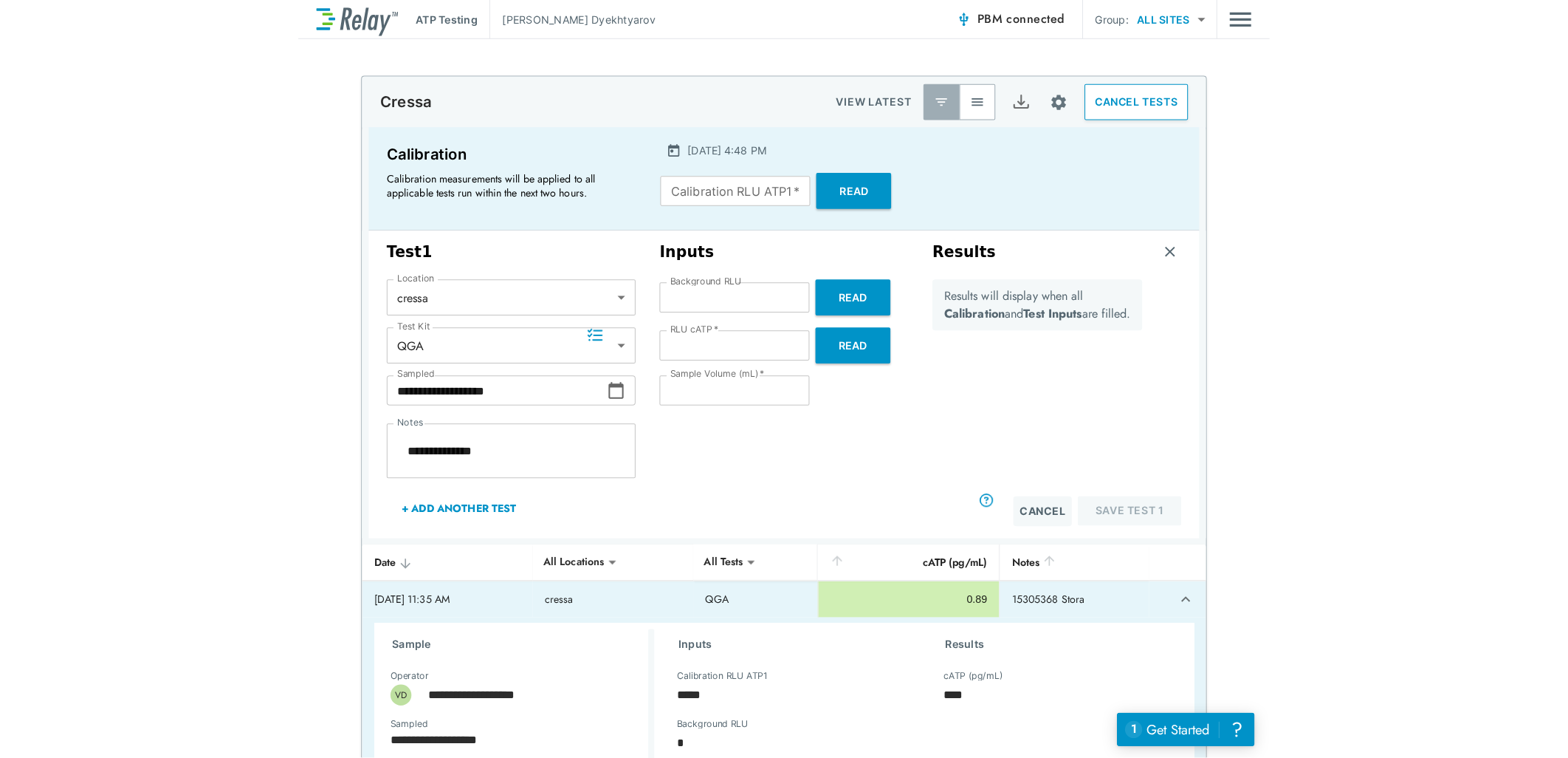
scroll to position [0, 0]
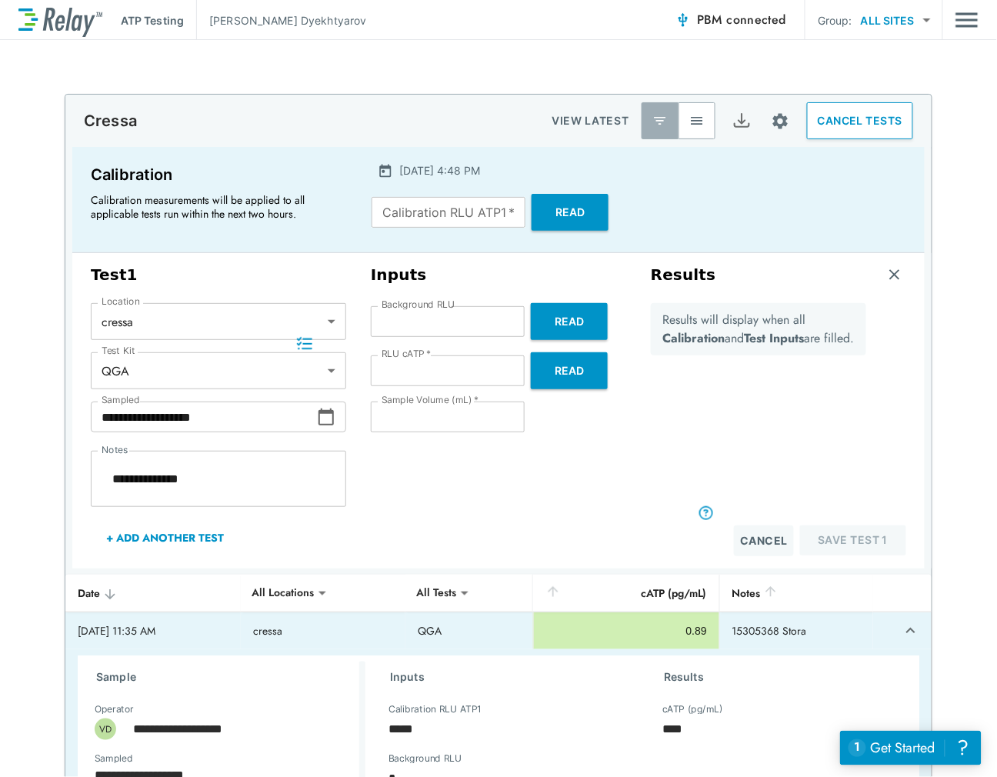
type textarea "*"
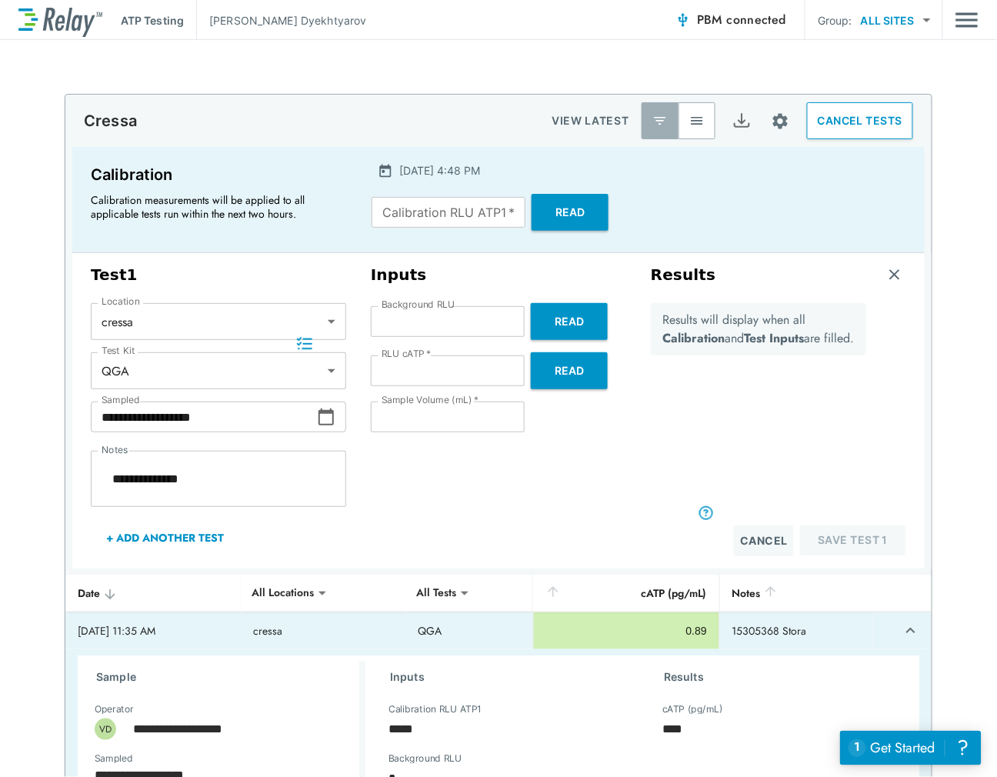
type textarea "*"
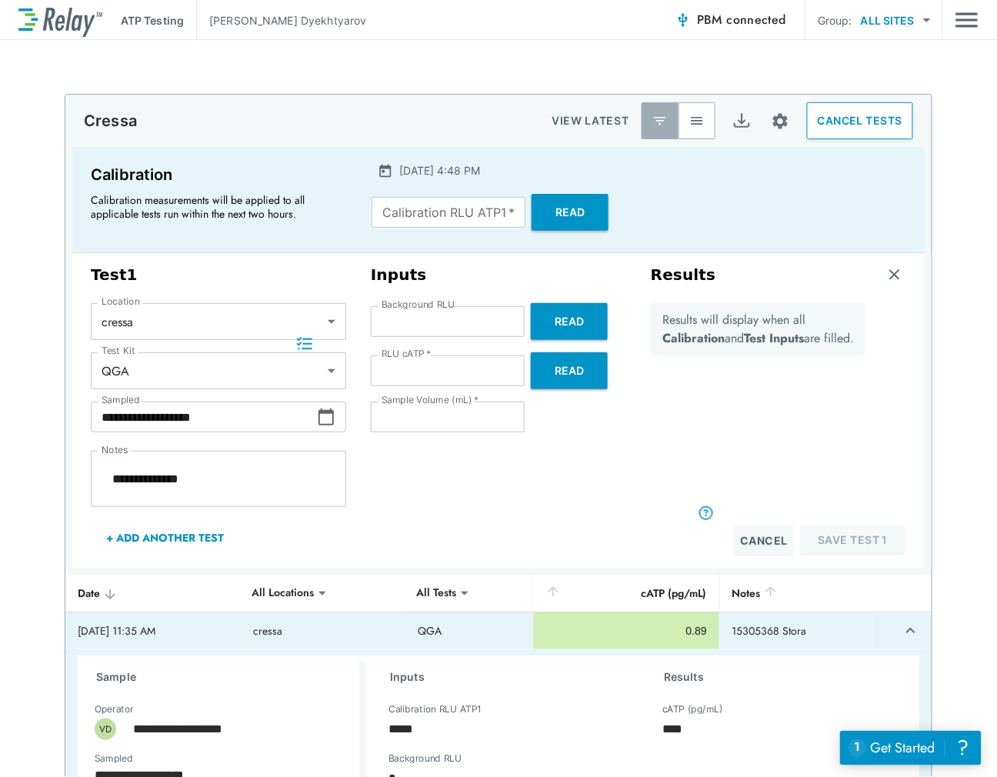
type textarea "*"
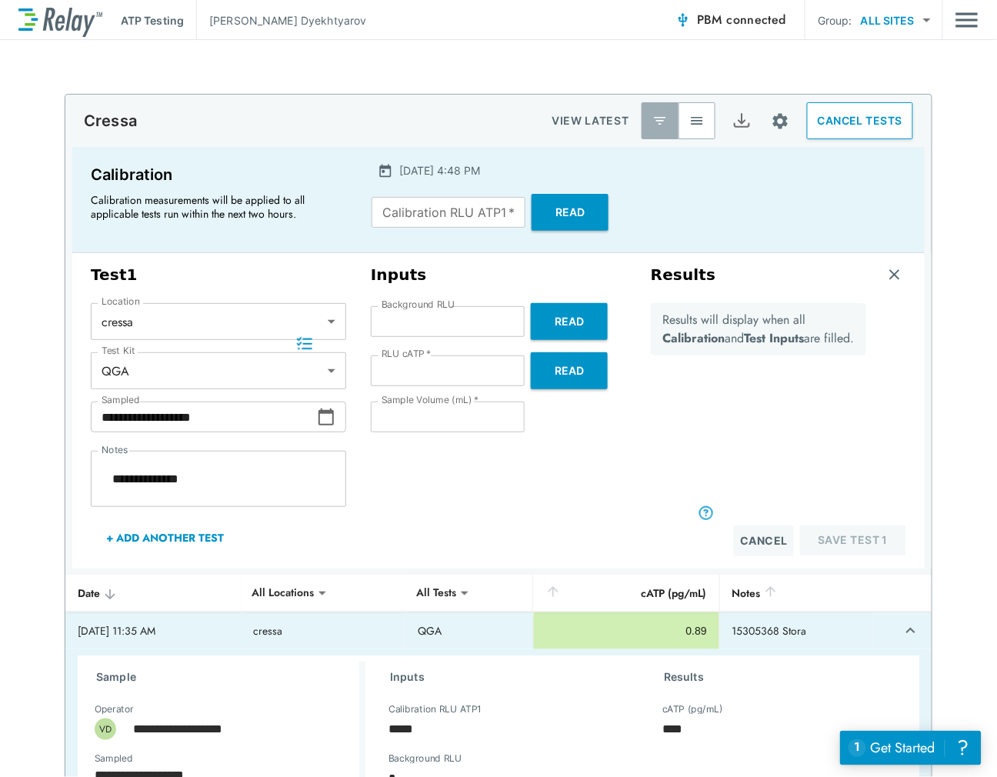
type textarea "*"
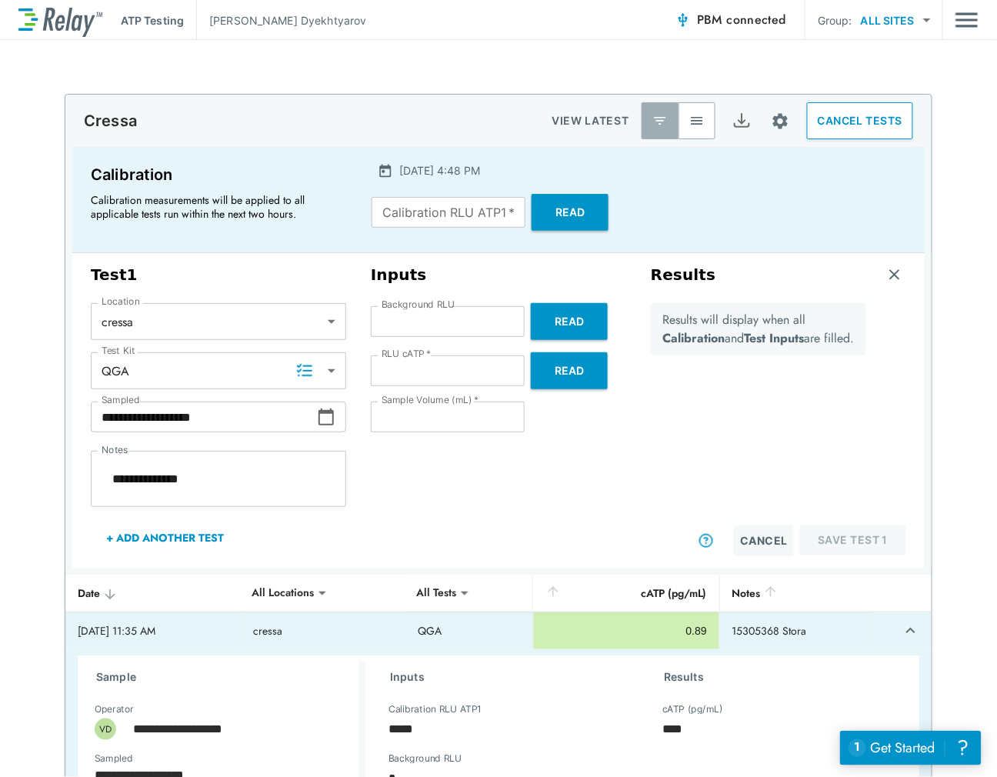
type textarea "*"
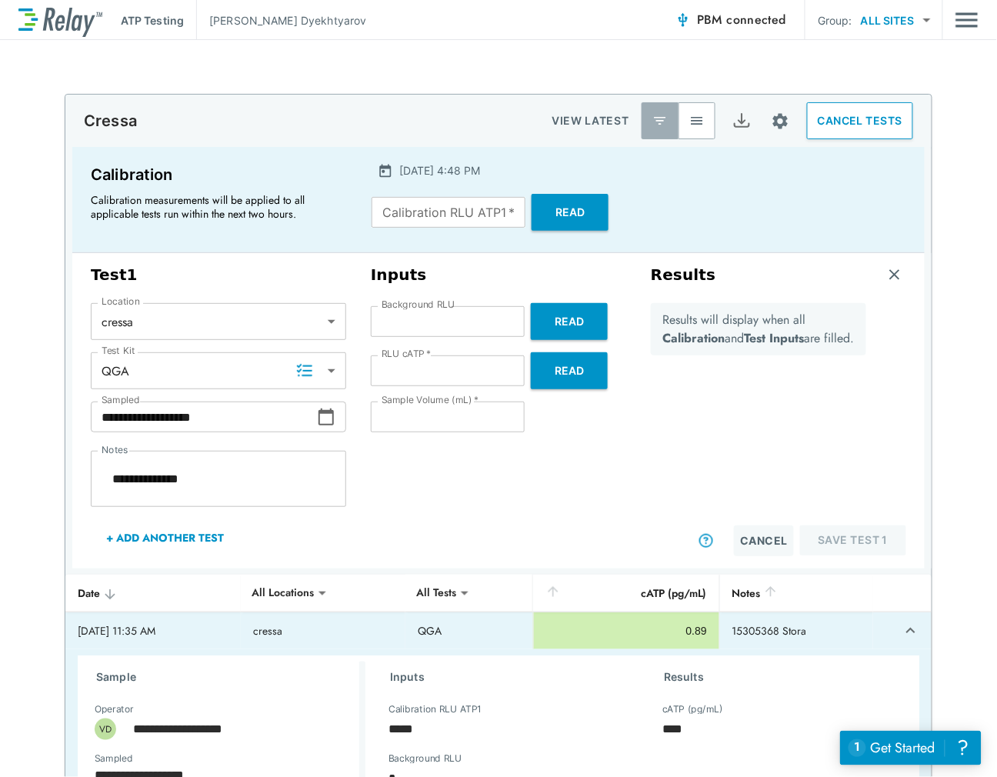
type textarea "*"
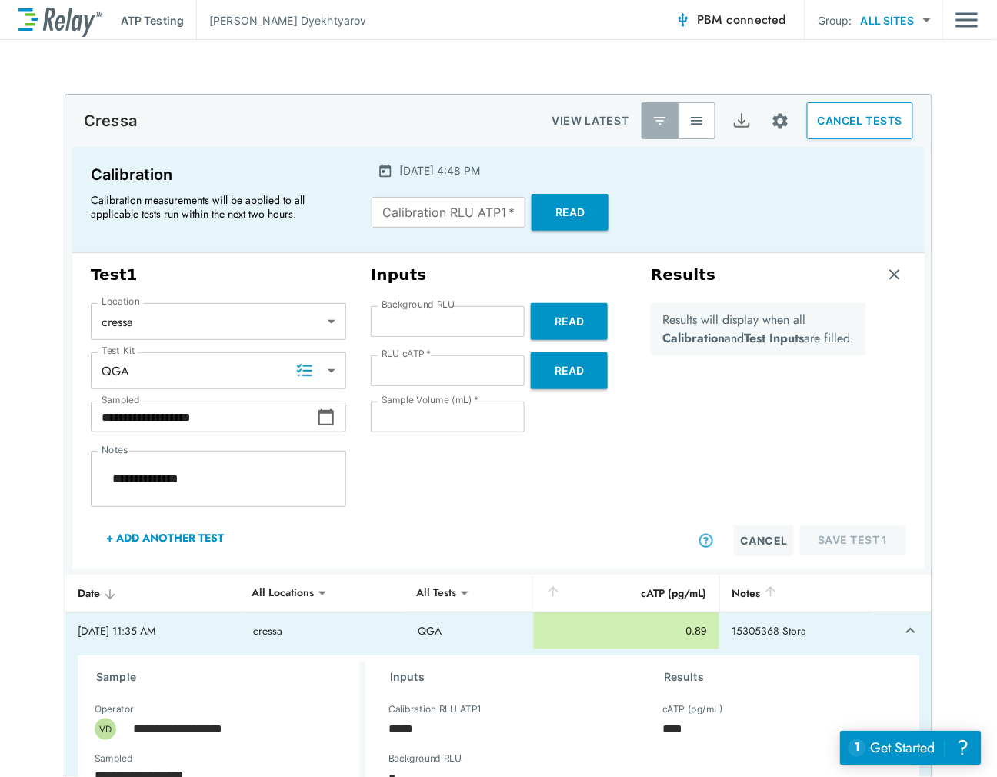
type textarea "*"
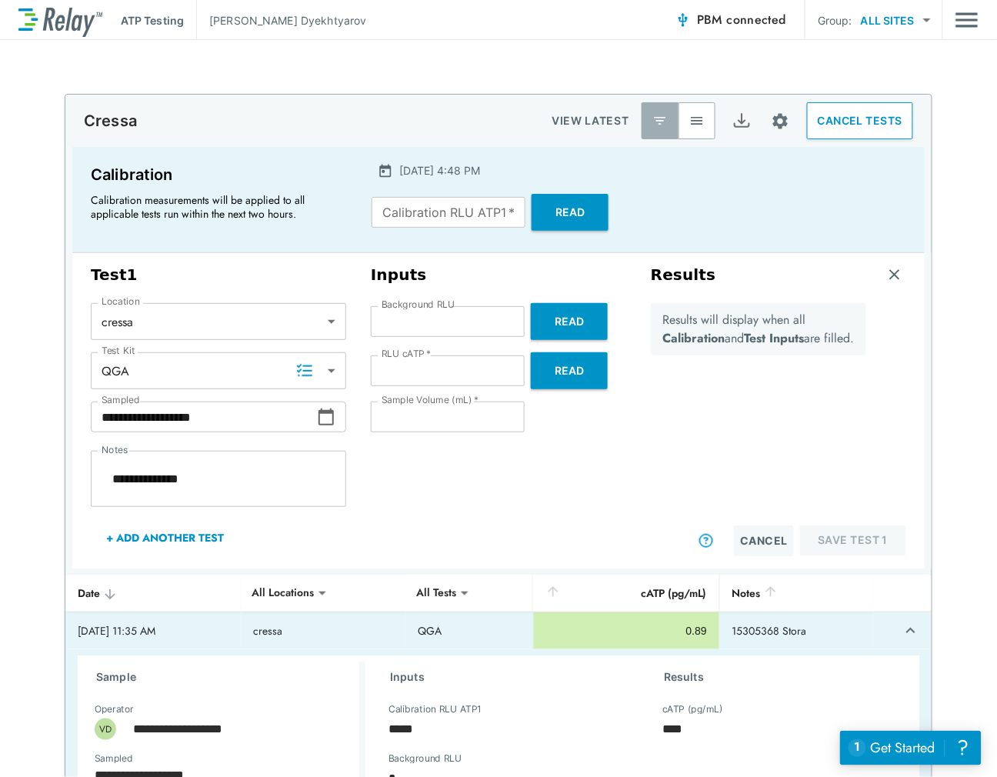
type textarea "*"
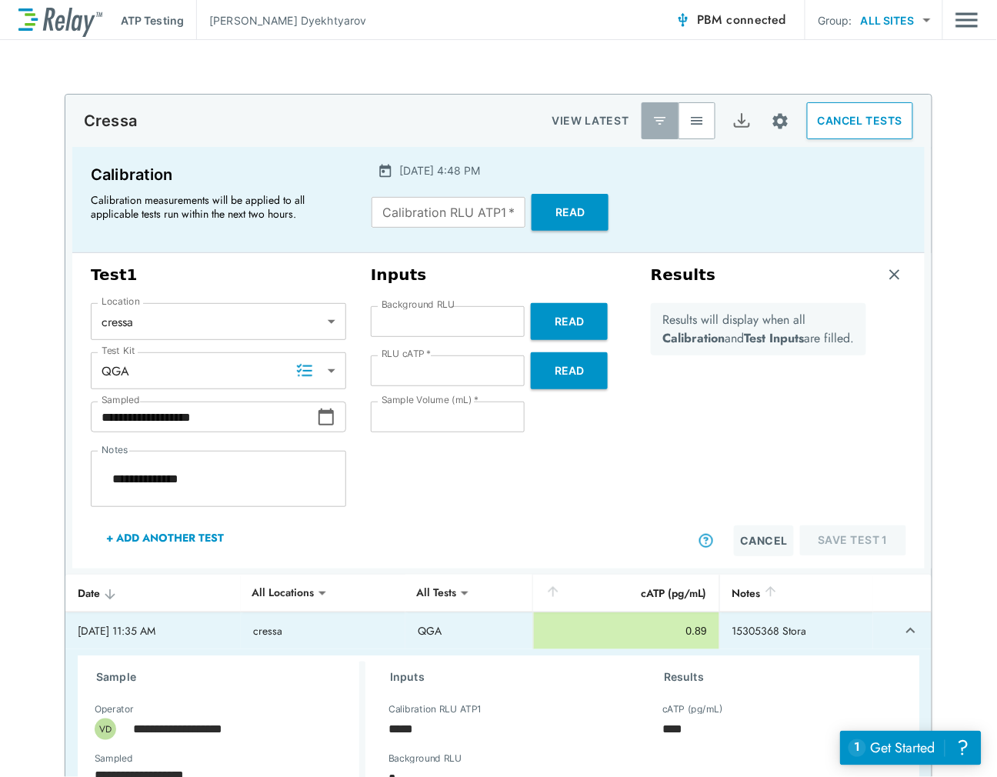
type textarea "*"
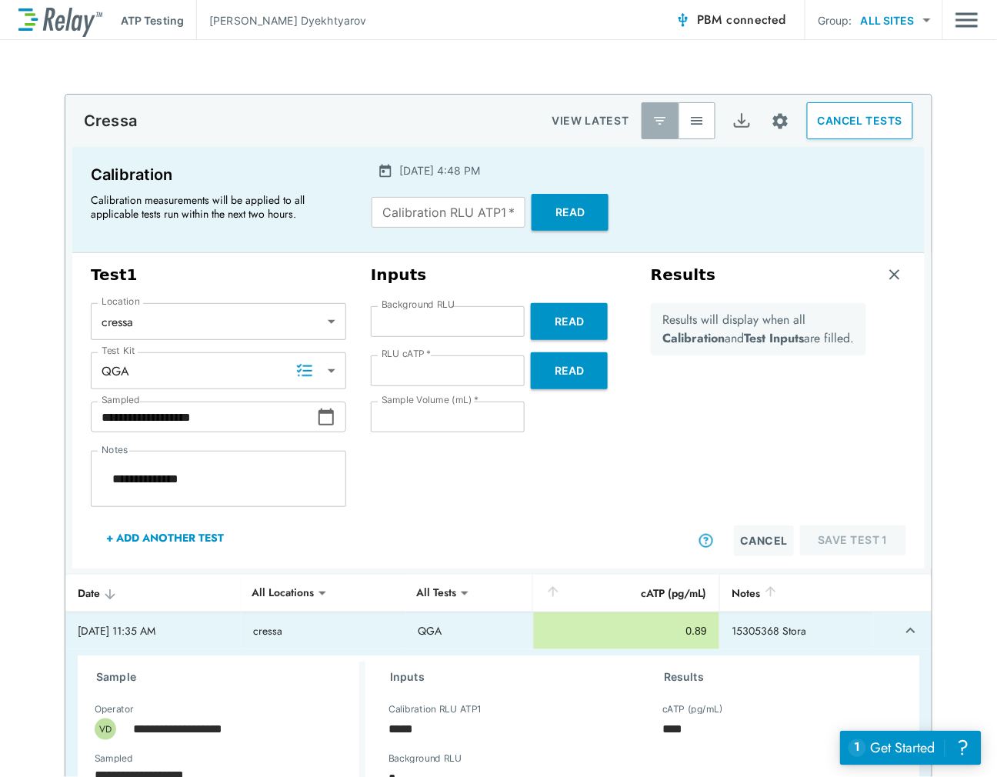
type textarea "*"
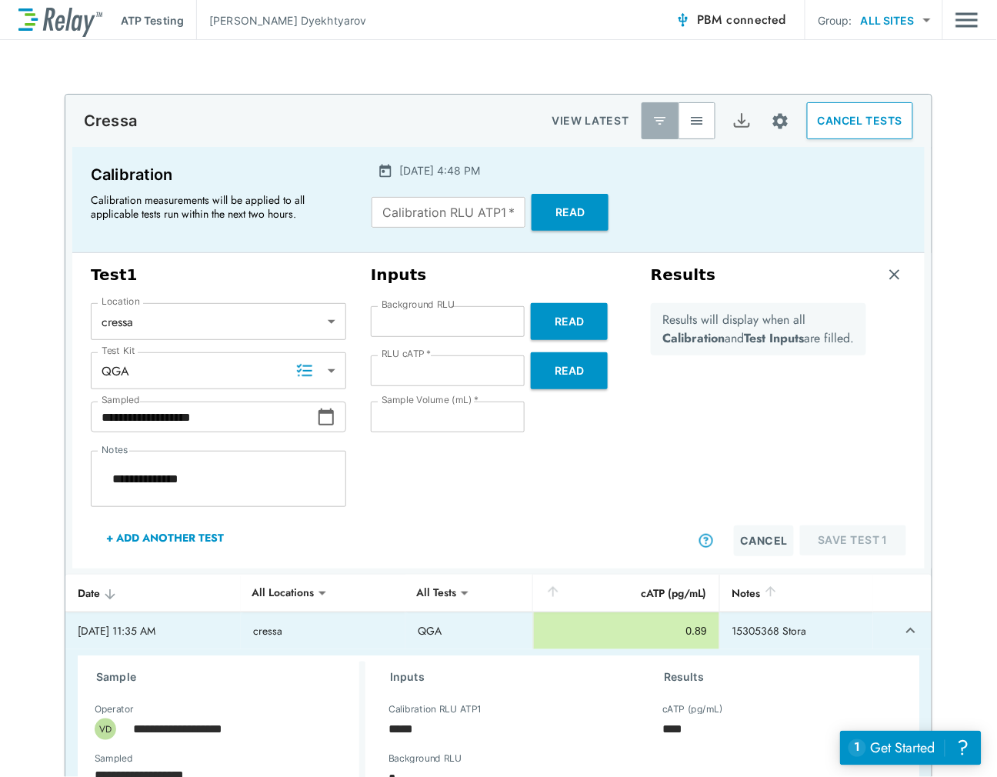
type textarea "*"
click at [408, 208] on input "Calibration RLU ATP1   *" at bounding box center [448, 212] width 154 height 31
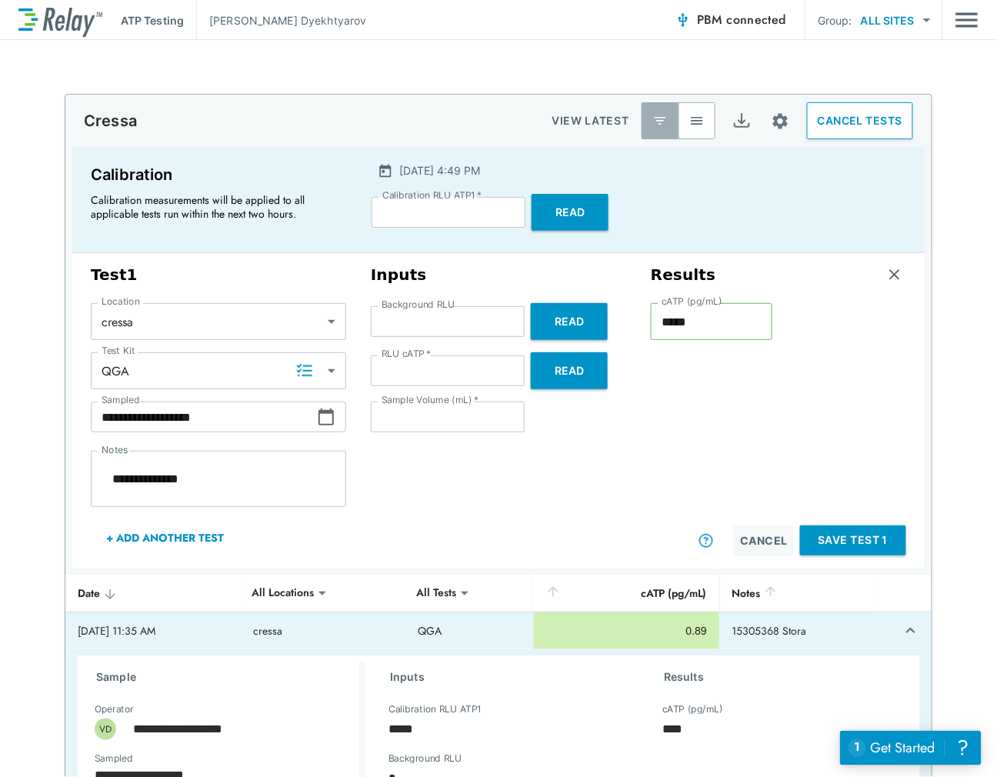
click at [638, 488] on div "Results cATP (pg/mL) ***** cATP (pg/mL) Cancel Save Test 1" at bounding box center [778, 410] width 280 height 303
click at [851, 541] on button "Save Test 1" at bounding box center [853, 540] width 106 height 30
